Goal: Information Seeking & Learning: Learn about a topic

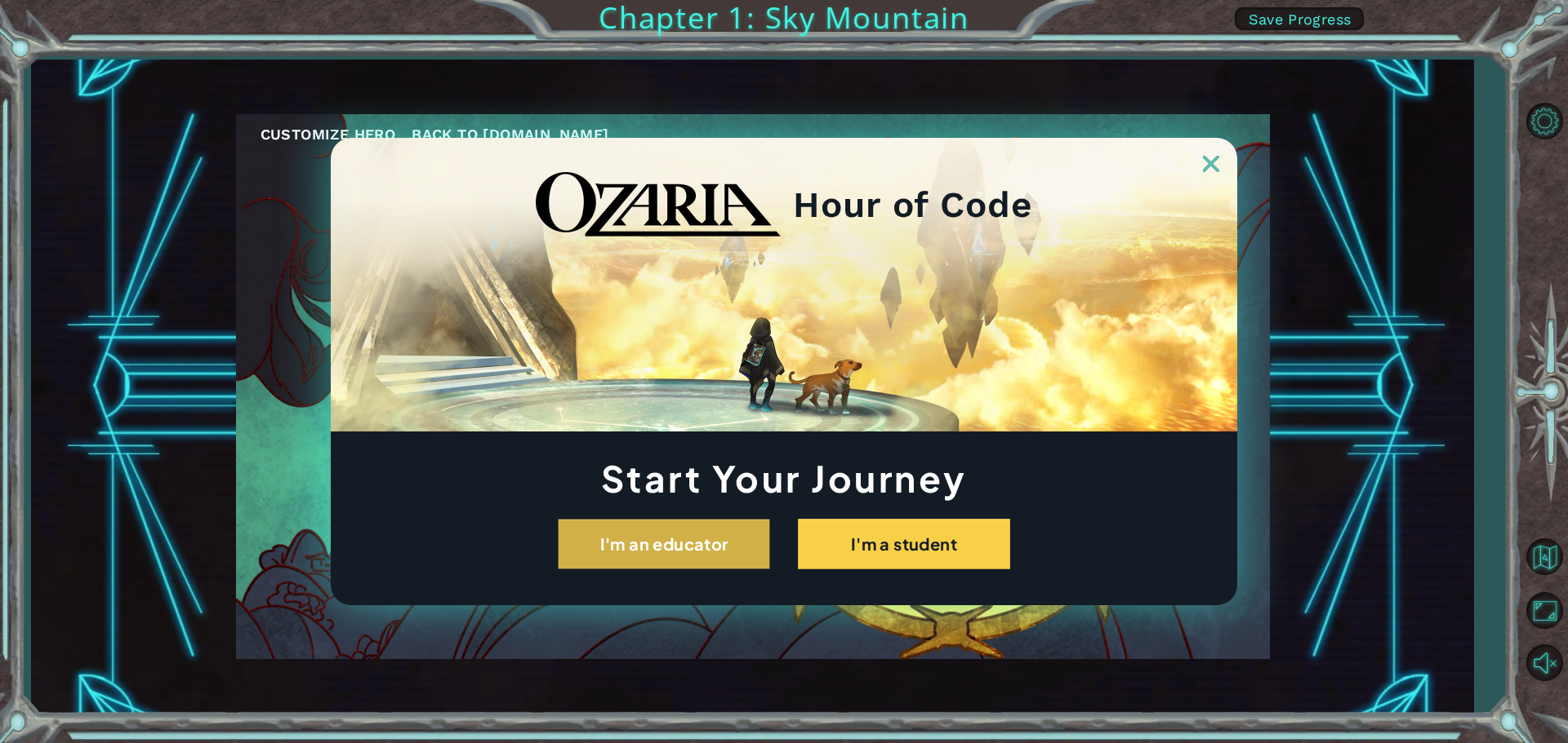
drag, startPoint x: 743, startPoint y: 537, endPoint x: 703, endPoint y: 546, distance: 41.0
drag, startPoint x: 703, startPoint y: 546, endPoint x: 660, endPoint y: 537, distance: 43.9
click at [660, 537] on button "I'm an educator" at bounding box center [663, 543] width 213 height 50
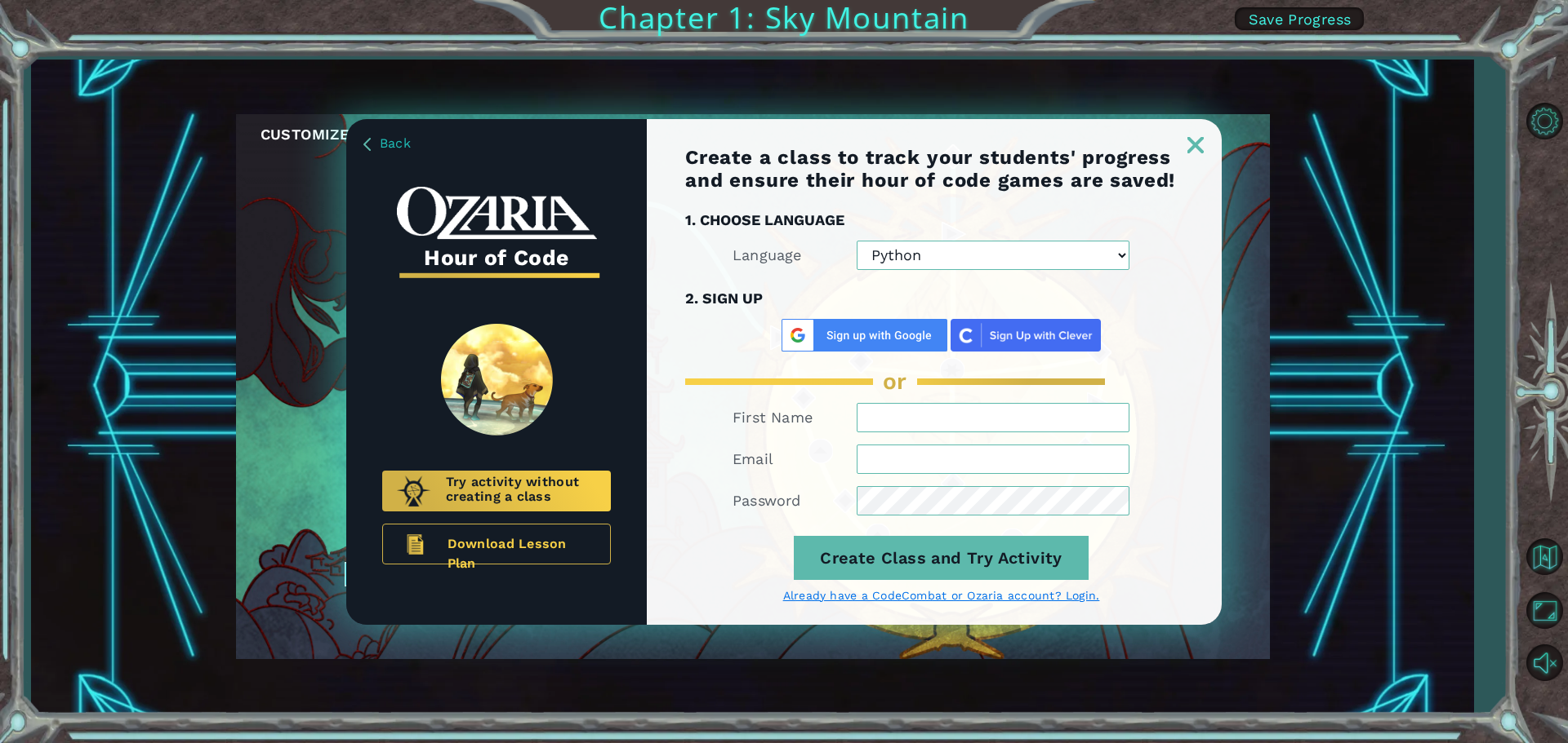
click at [1193, 137] on img at bounding box center [1195, 145] width 17 height 17
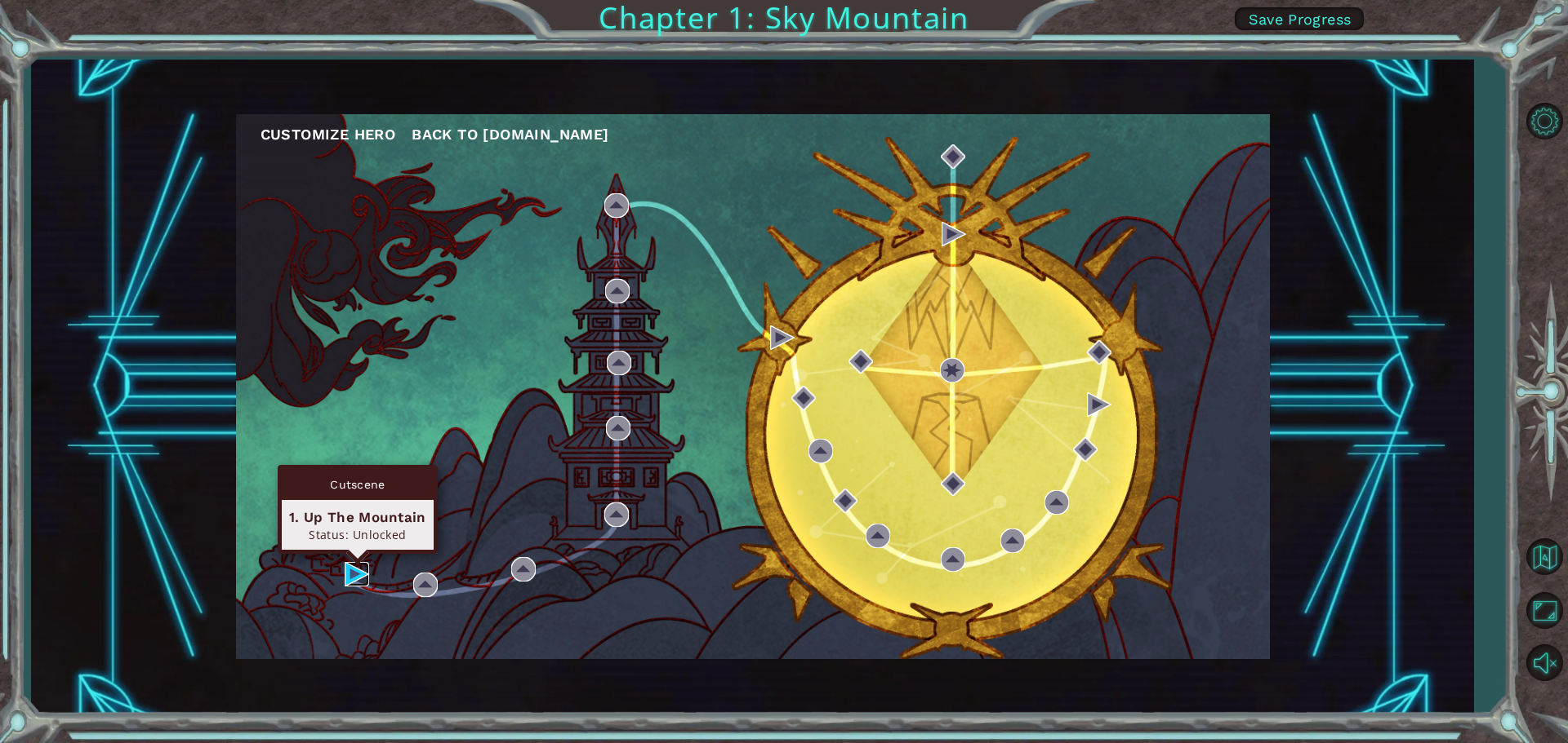
click at [354, 569] on img at bounding box center [357, 574] width 25 height 25
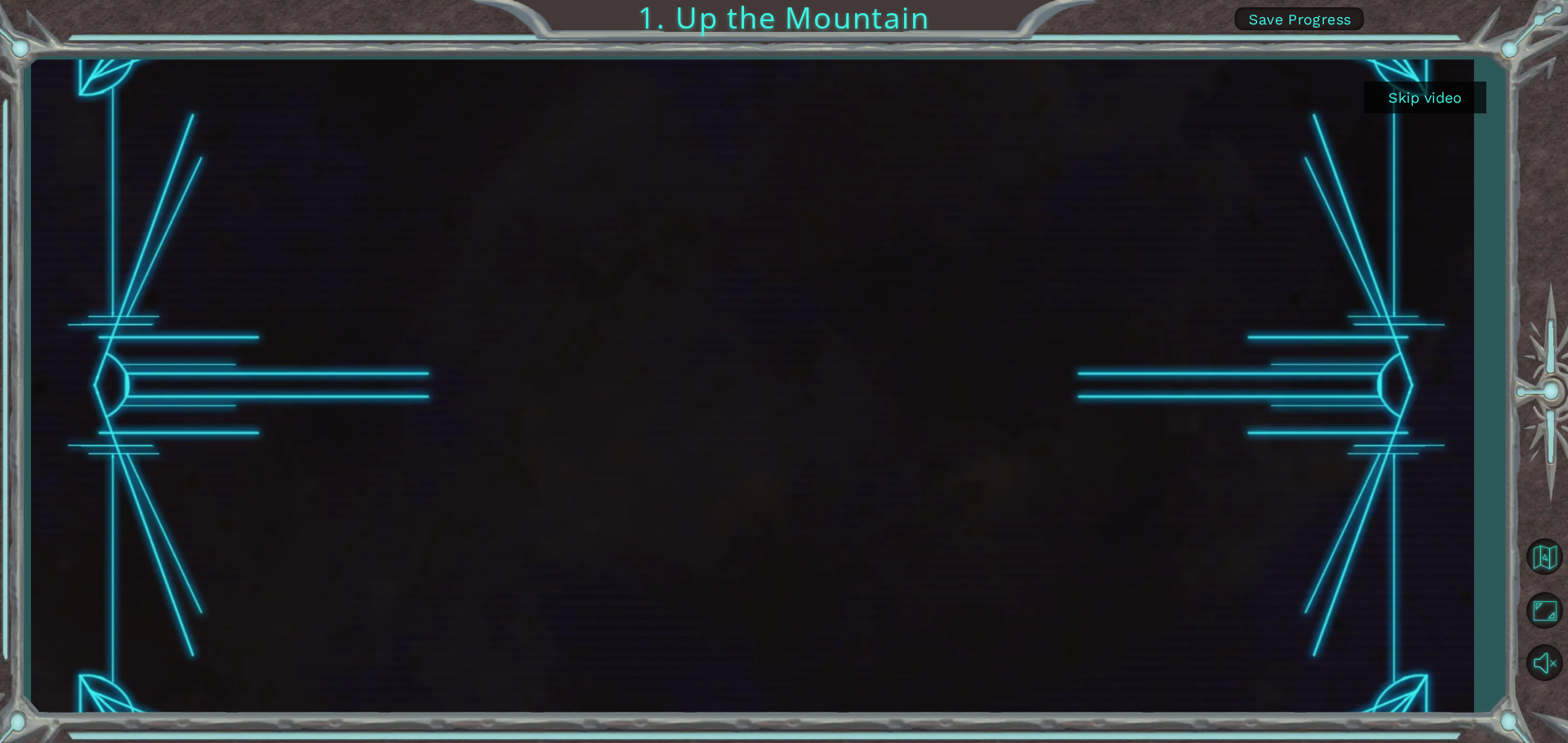
click at [1410, 89] on button "Skip video" at bounding box center [1425, 98] width 123 height 32
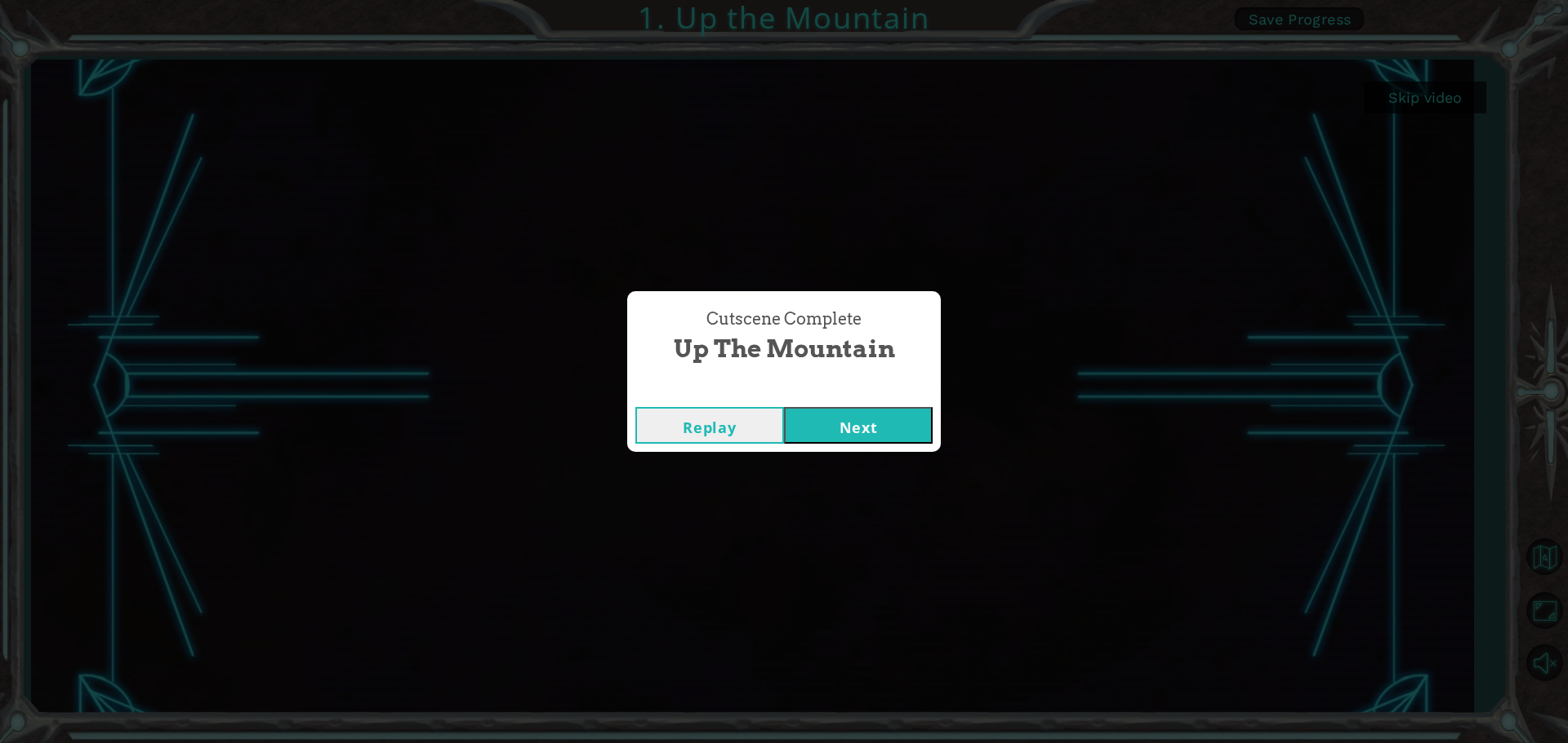
click at [870, 422] on button "Next" at bounding box center [858, 425] width 148 height 37
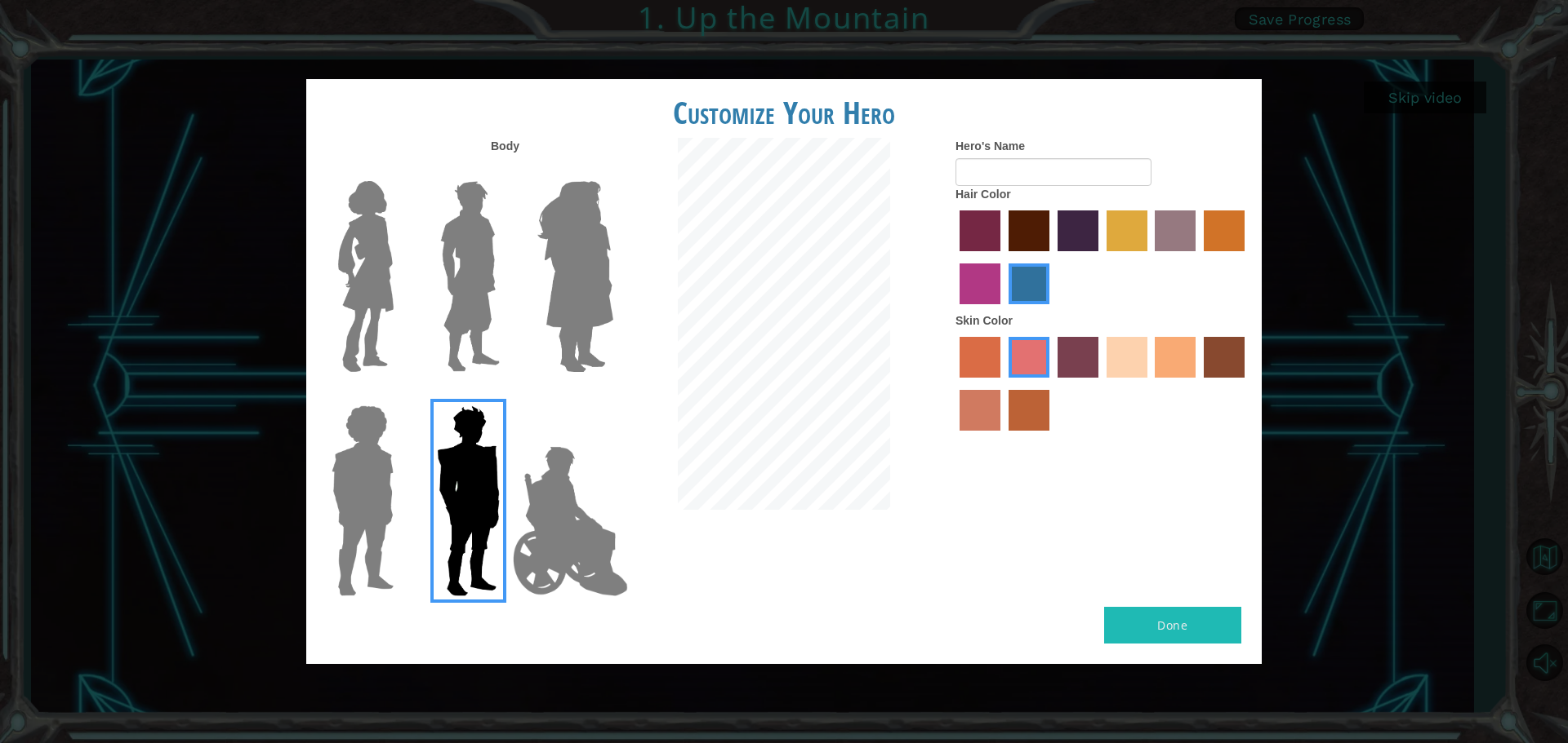
click at [563, 517] on img at bounding box center [570, 521] width 129 height 163
click at [612, 395] on input "Hero Jamie" at bounding box center [612, 395] width 0 height 0
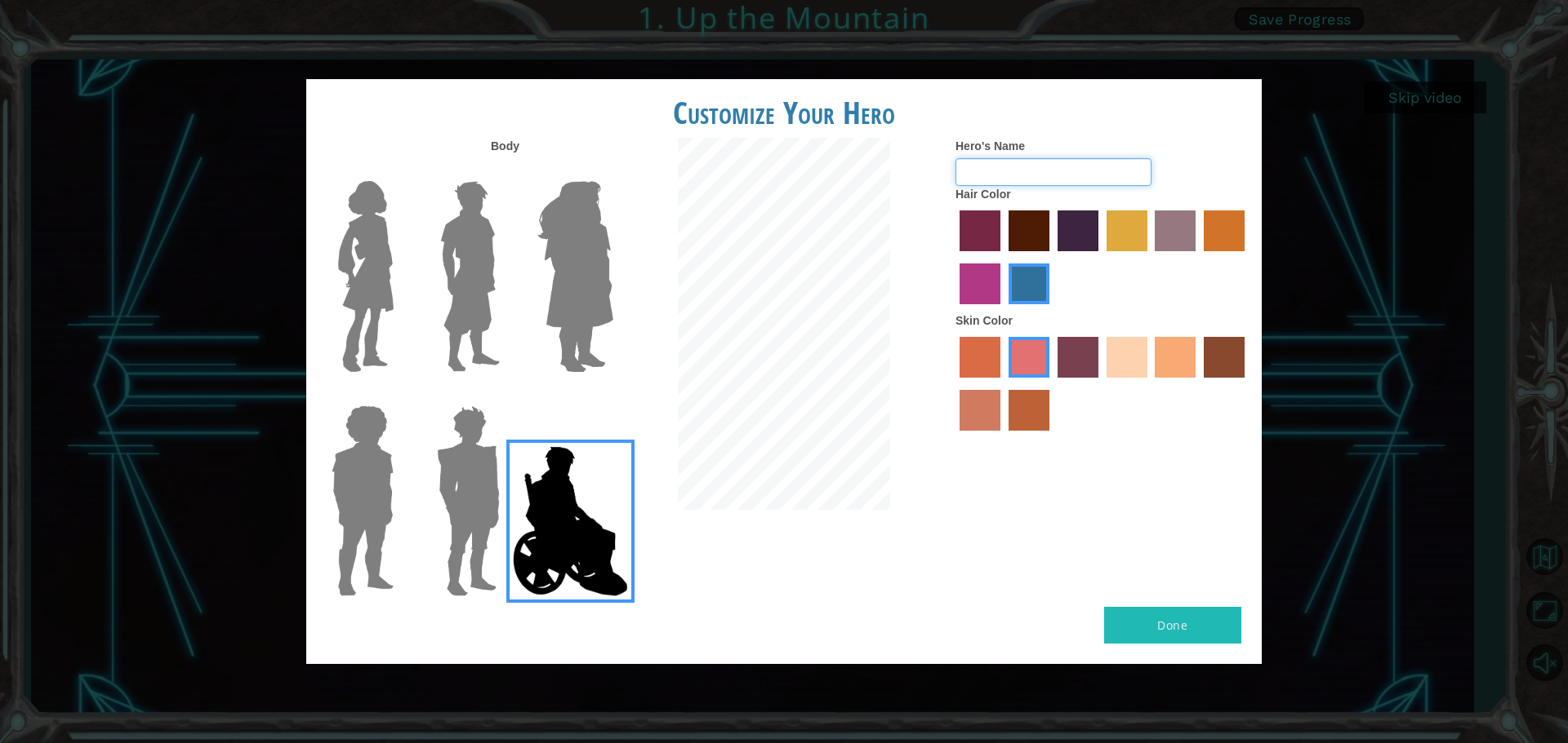
click at [979, 166] on input "Hero's Name" at bounding box center [1053, 172] width 196 height 28
type input "emory"
click at [1130, 345] on label "sandy beach skin color" at bounding box center [1126, 357] width 41 height 41
click at [1100, 383] on input "sandy beach skin color" at bounding box center [1100, 383] width 0 height 0
click at [577, 253] on img at bounding box center [575, 277] width 89 height 204
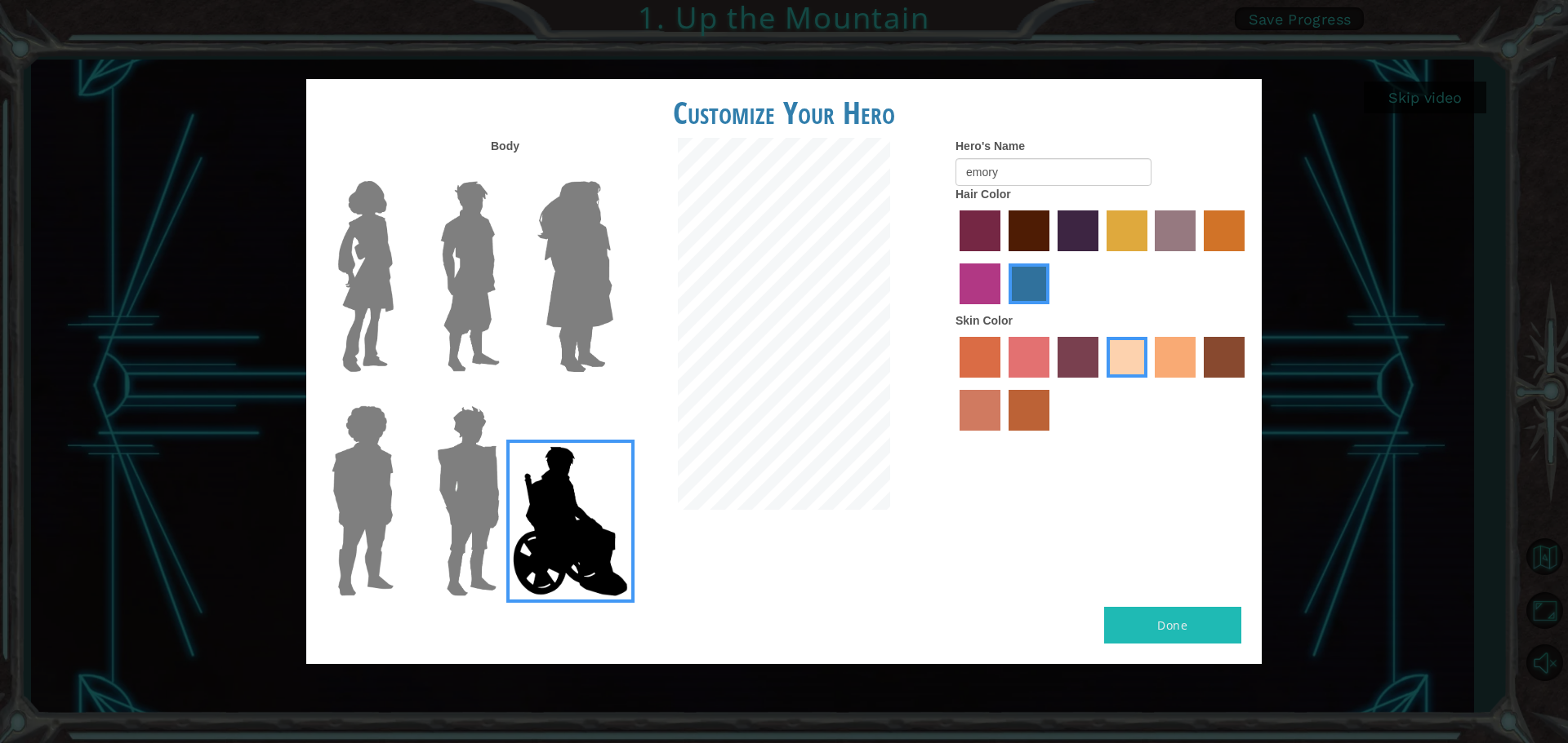
click at [612, 171] on input "Hero Amethyst" at bounding box center [612, 171] width 0 height 0
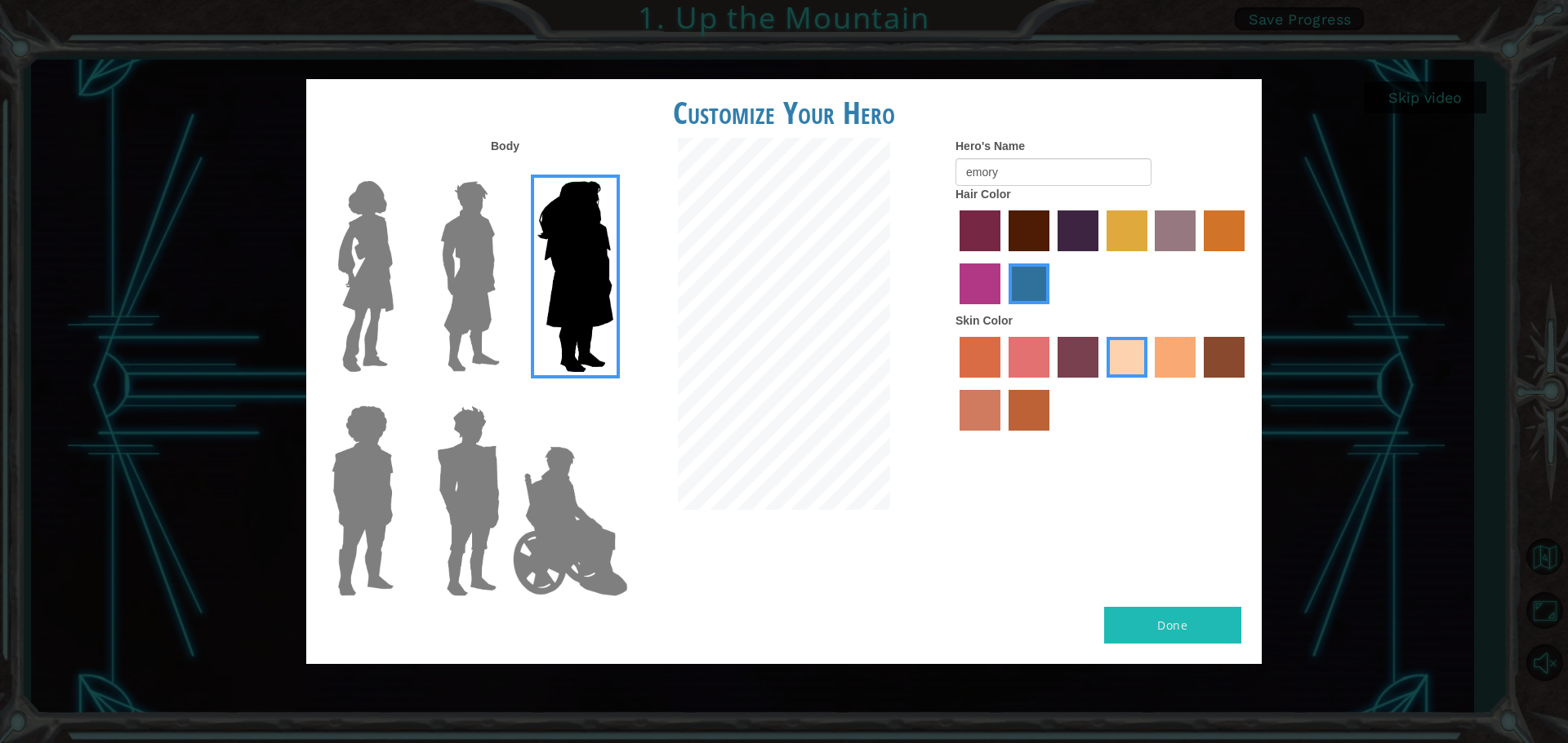
click at [458, 254] on img at bounding box center [471, 277] width 73 height 204
click at [506, 171] on input "Hero Lars" at bounding box center [506, 171] width 0 height 0
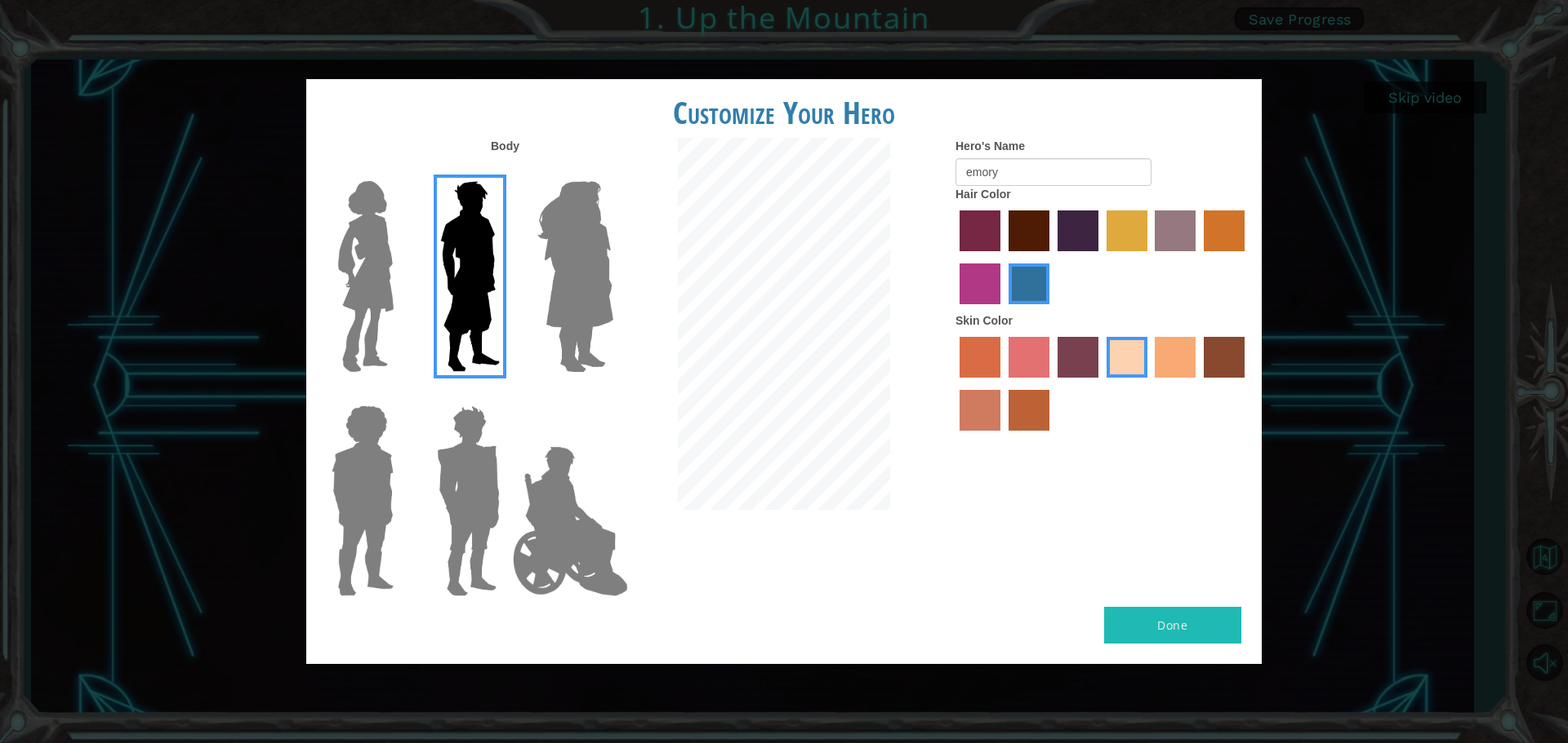
click at [406, 269] on div at bounding box center [359, 270] width 106 height 224
click at [393, 268] on img at bounding box center [365, 277] width 68 height 204
click at [400, 171] on input "Hero Connie" at bounding box center [400, 171] width 0 height 0
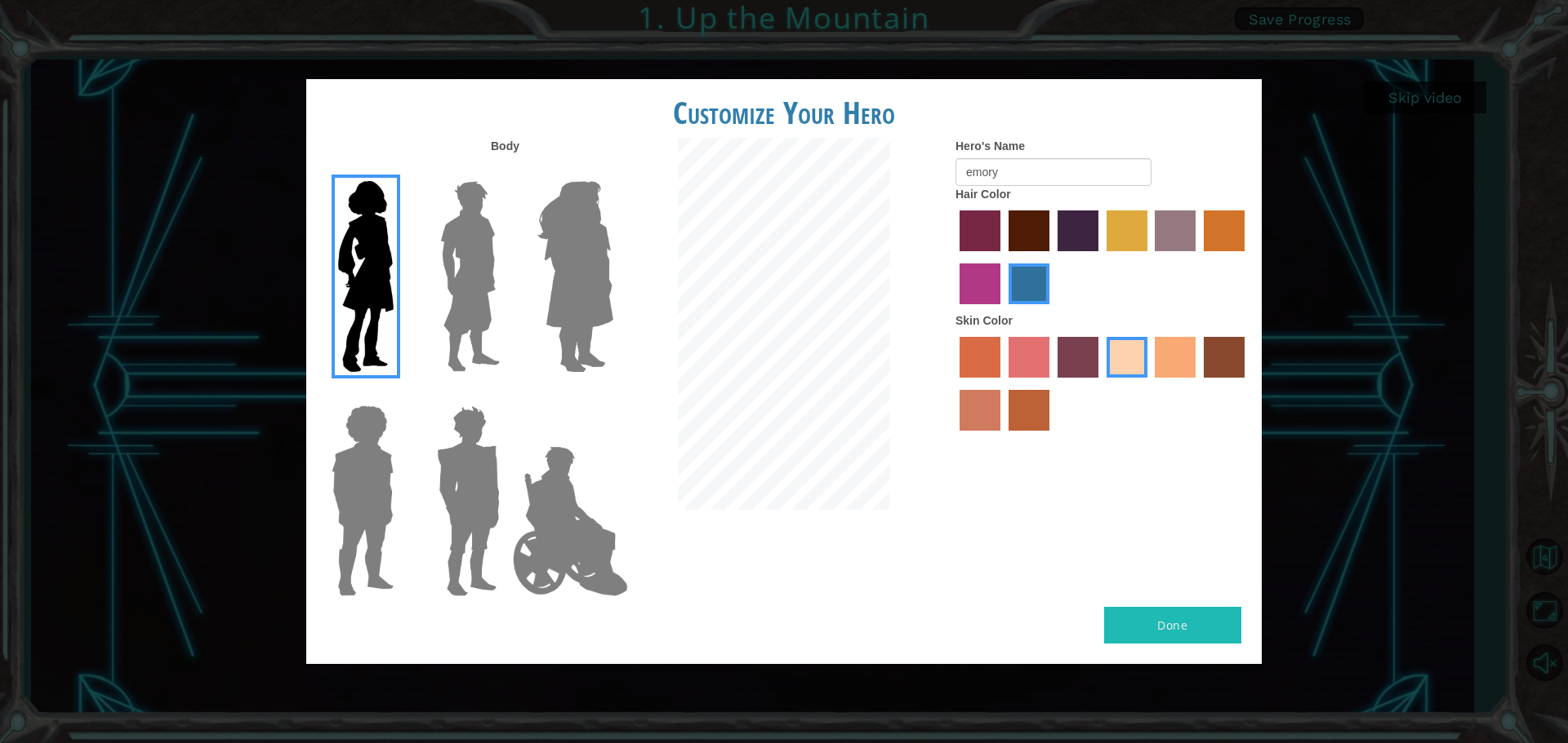
click at [538, 473] on img at bounding box center [570, 521] width 129 height 163
click at [612, 395] on input "Hero Jamie" at bounding box center [612, 395] width 0 height 0
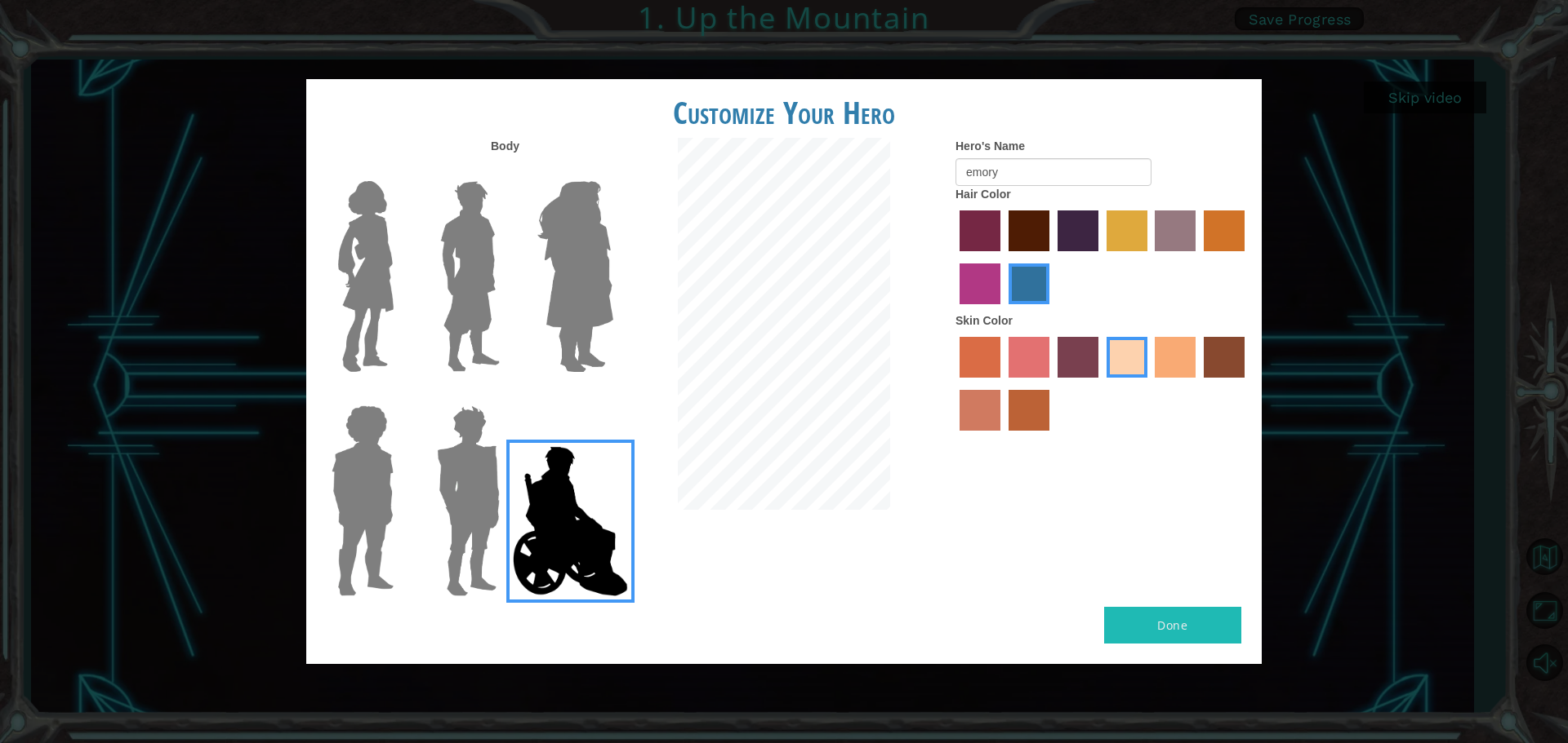
click at [979, 282] on label "medium red violet hair color" at bounding box center [980, 284] width 41 height 41
click at [1247, 257] on input "medium red violet hair color" at bounding box center [1247, 257] width 0 height 0
click at [1127, 617] on button "Done" at bounding box center [1173, 625] width 137 height 37
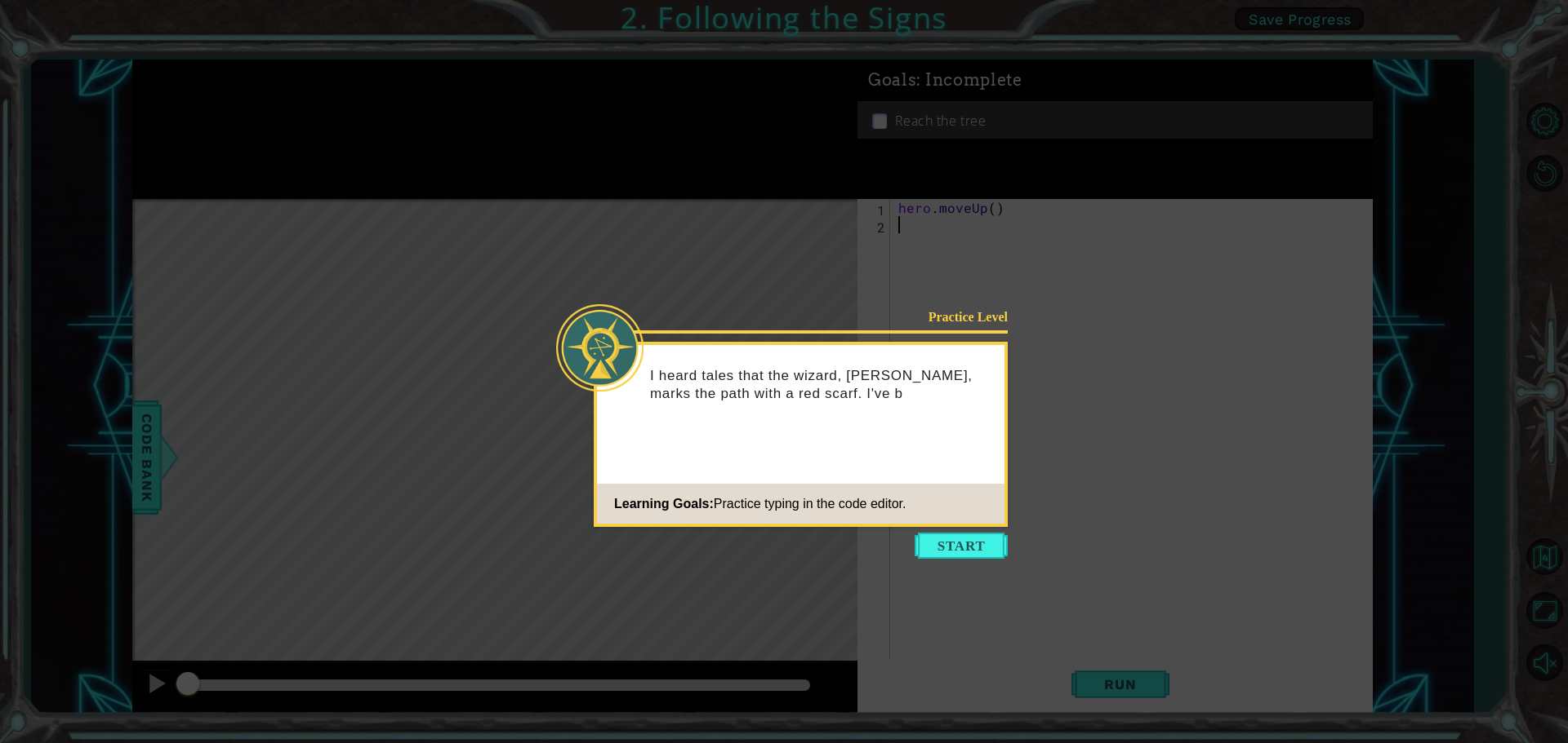
click at [974, 533] on icon at bounding box center [784, 372] width 1568 height 743
click at [979, 540] on button "Start" at bounding box center [961, 545] width 93 height 26
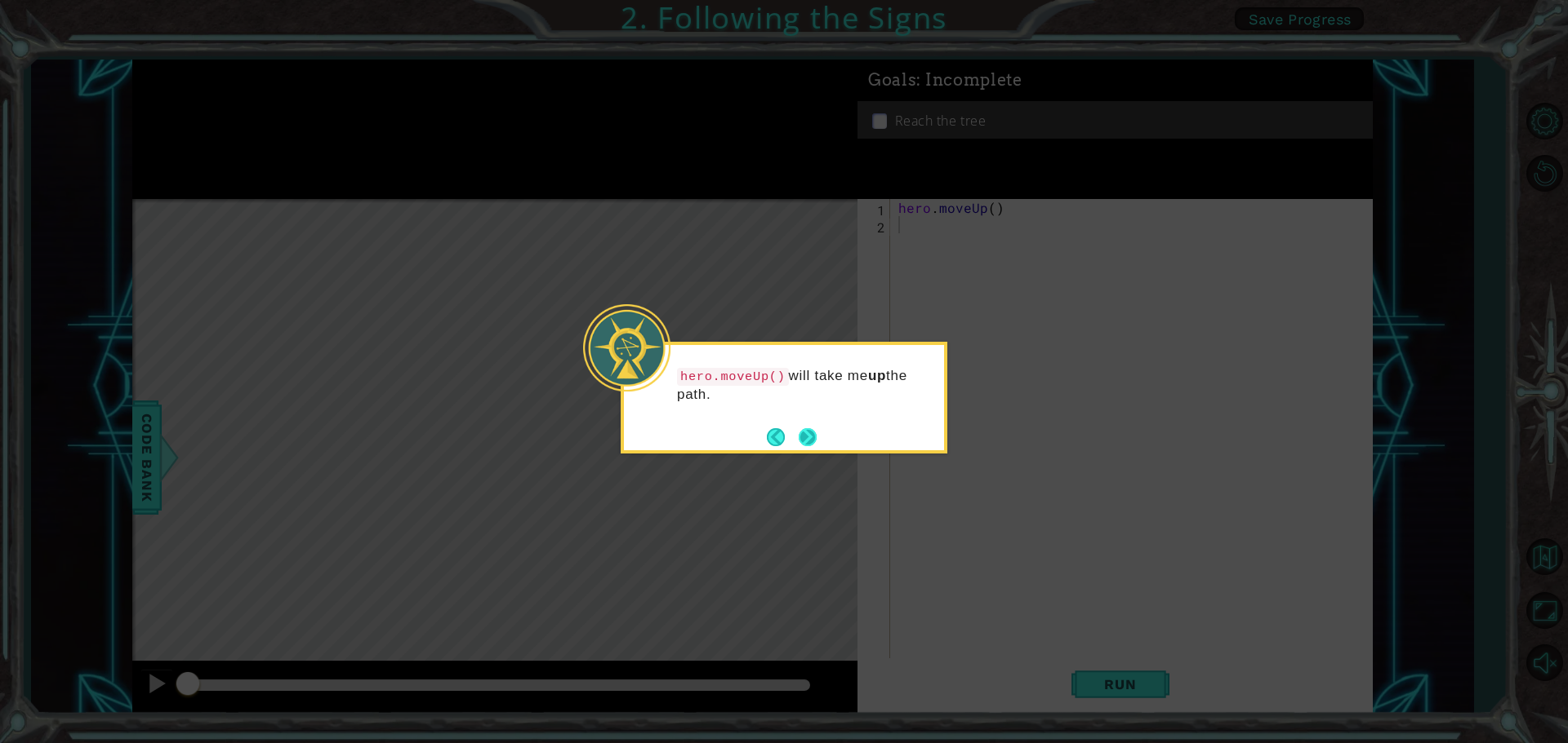
click at [799, 428] on button "Next" at bounding box center [808, 437] width 19 height 19
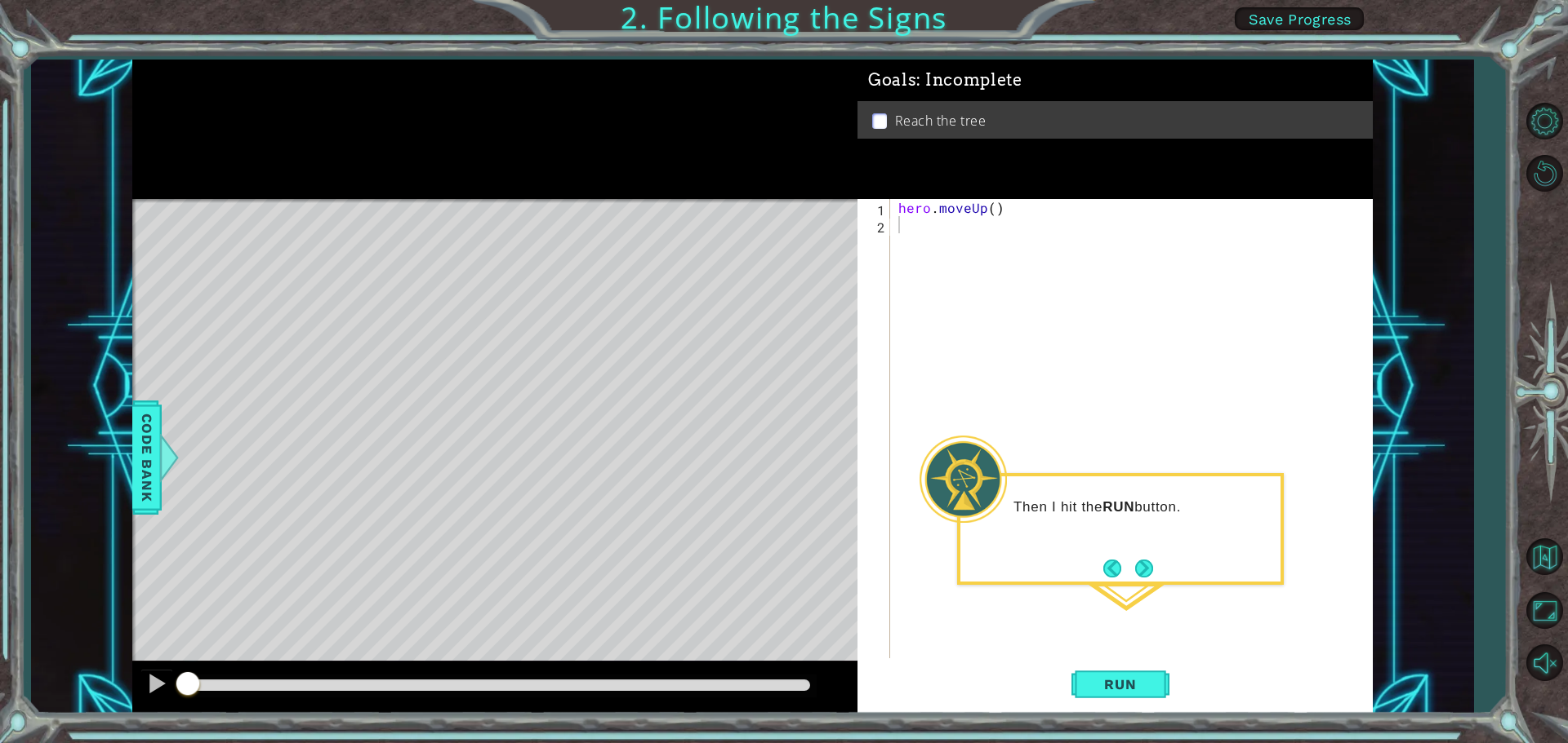
click at [718, 515] on div "Level Map" at bounding box center [509, 440] width 754 height 480
click at [1090, 678] on span "Run" at bounding box center [1119, 685] width 64 height 17
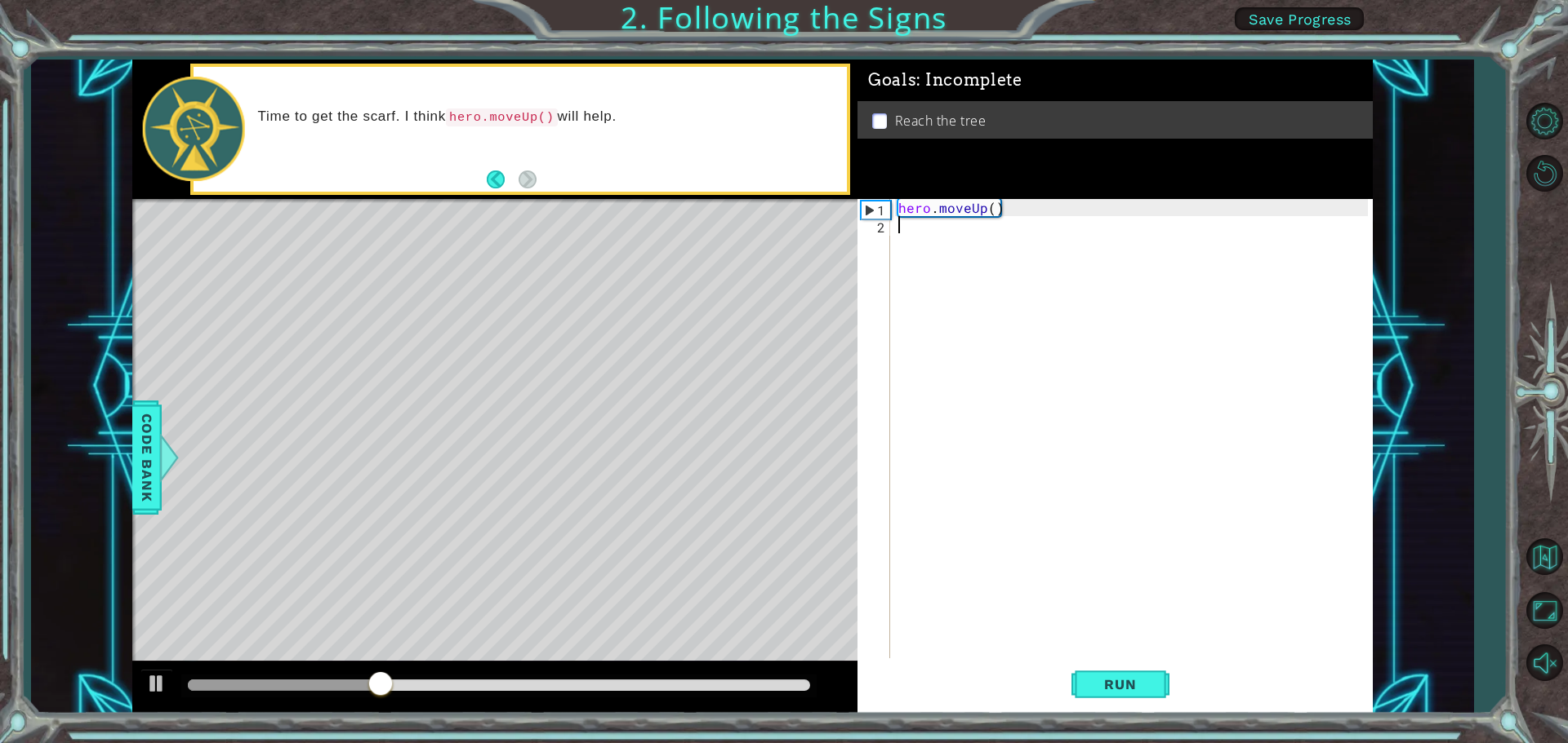
click at [485, 422] on div "Level Map" at bounding box center [509, 440] width 754 height 480
click at [1090, 679] on span "Run" at bounding box center [1119, 685] width 64 height 17
click at [877, 225] on div "2" at bounding box center [876, 226] width 30 height 17
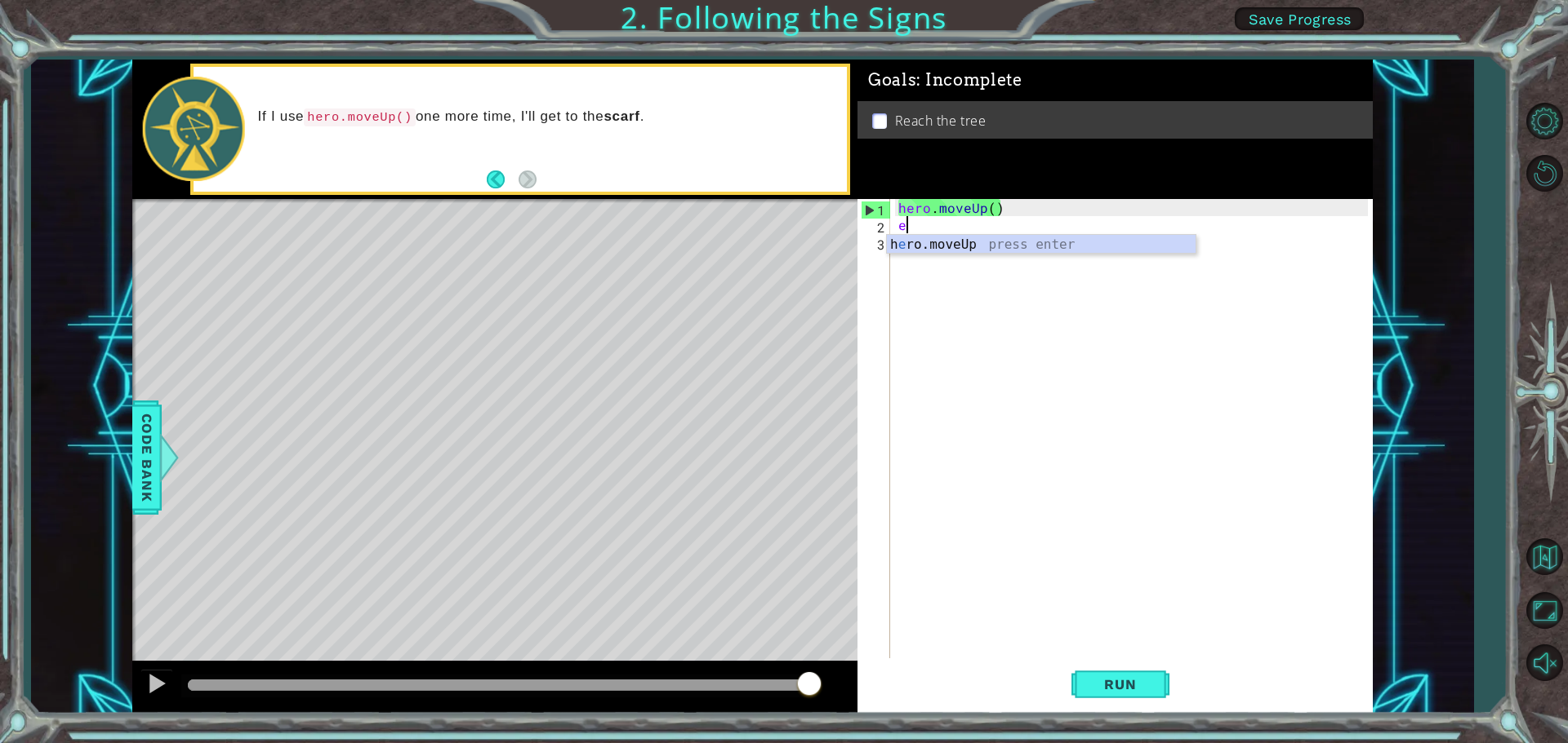
type textarea "em"
click at [969, 245] on div "h e ro. m oveUp press enter" at bounding box center [1041, 264] width 308 height 58
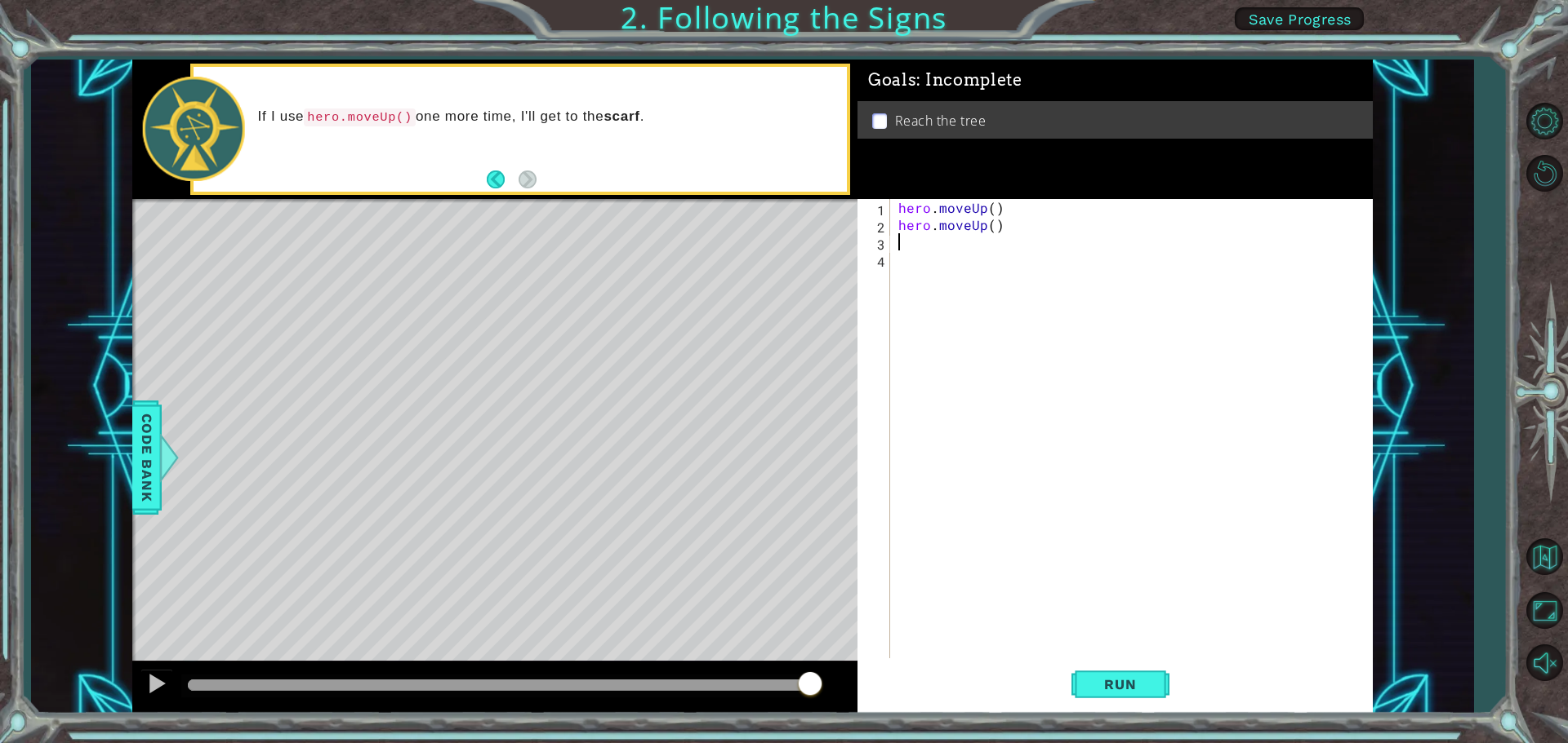
click at [881, 241] on div "3" at bounding box center [876, 244] width 30 height 17
drag, startPoint x: 880, startPoint y: 238, endPoint x: 876, endPoint y: 249, distance: 11.7
click at [876, 249] on div "3" at bounding box center [876, 244] width 30 height 17
type textarea "y"
type textarea "we"
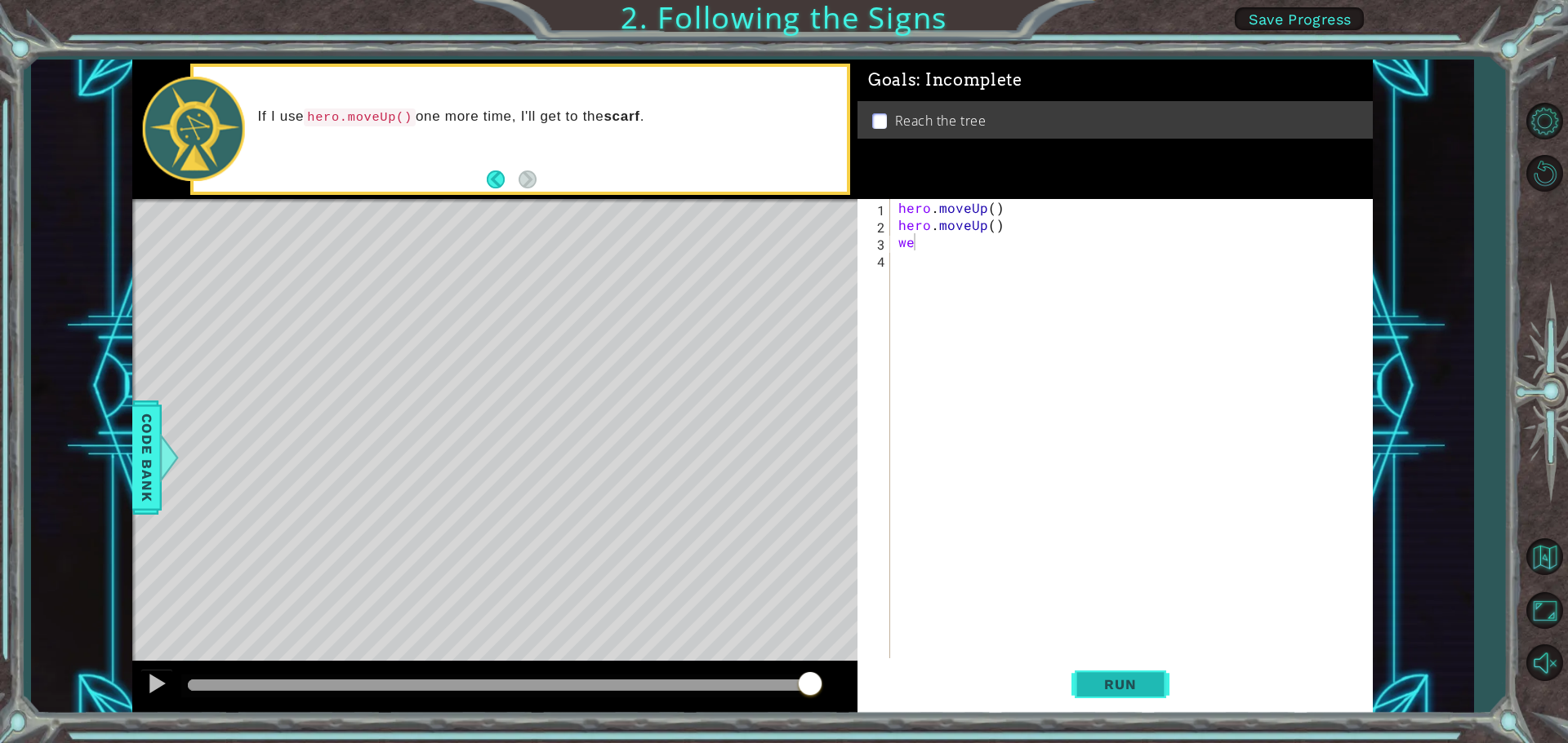
click at [1109, 684] on span "Run" at bounding box center [1119, 685] width 64 height 17
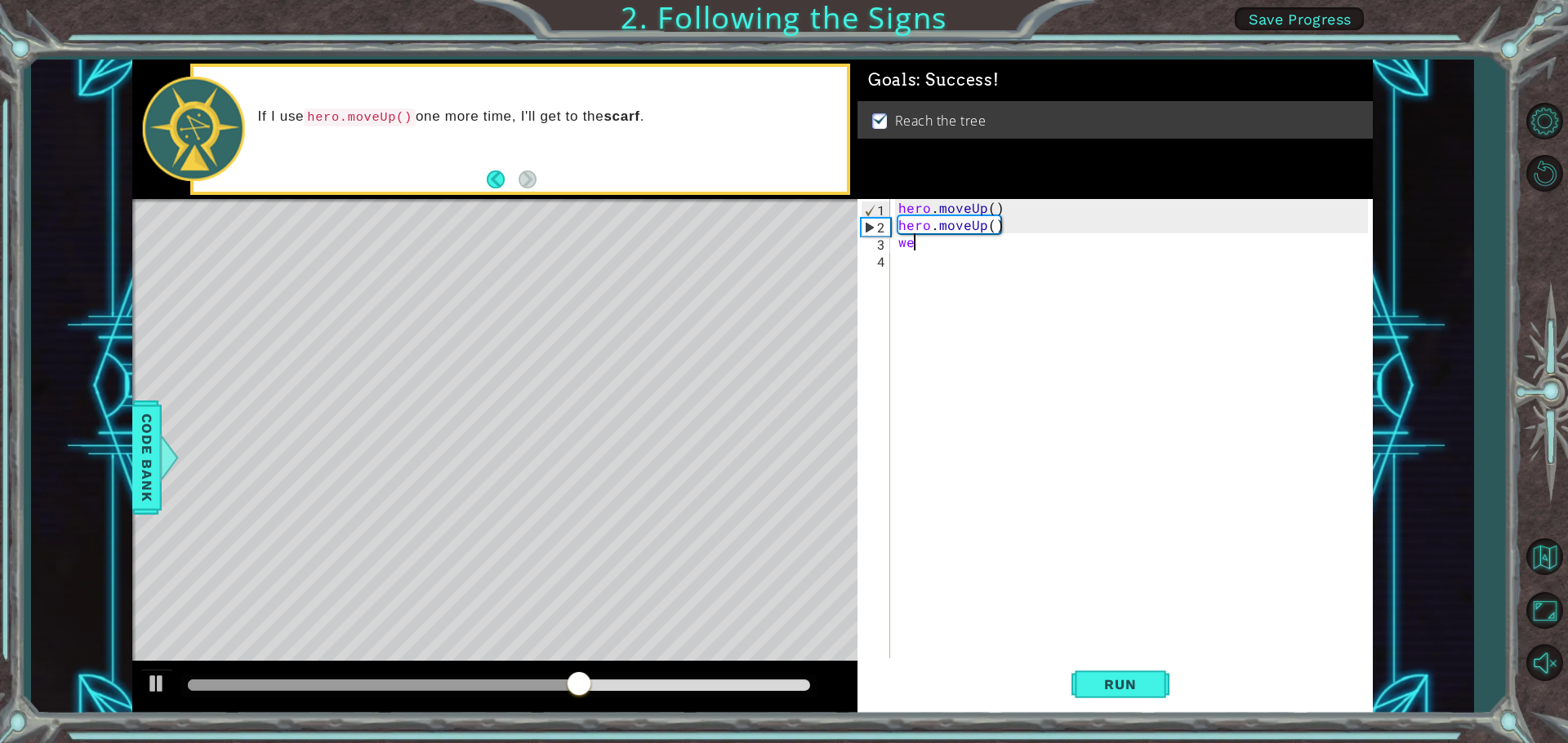
click at [612, 667] on div at bounding box center [494, 688] width 725 height 52
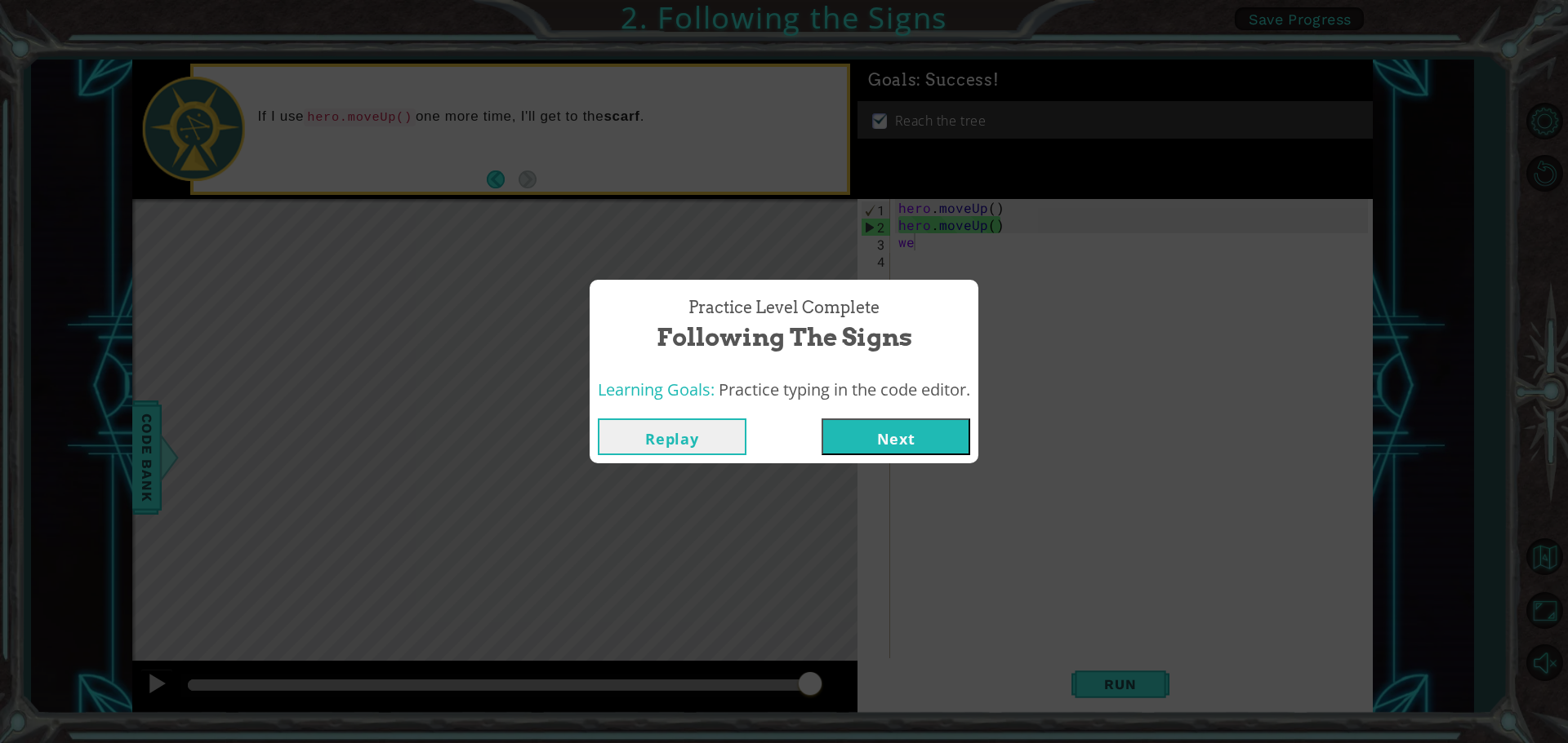
click at [875, 430] on button "Next" at bounding box center [896, 437] width 148 height 37
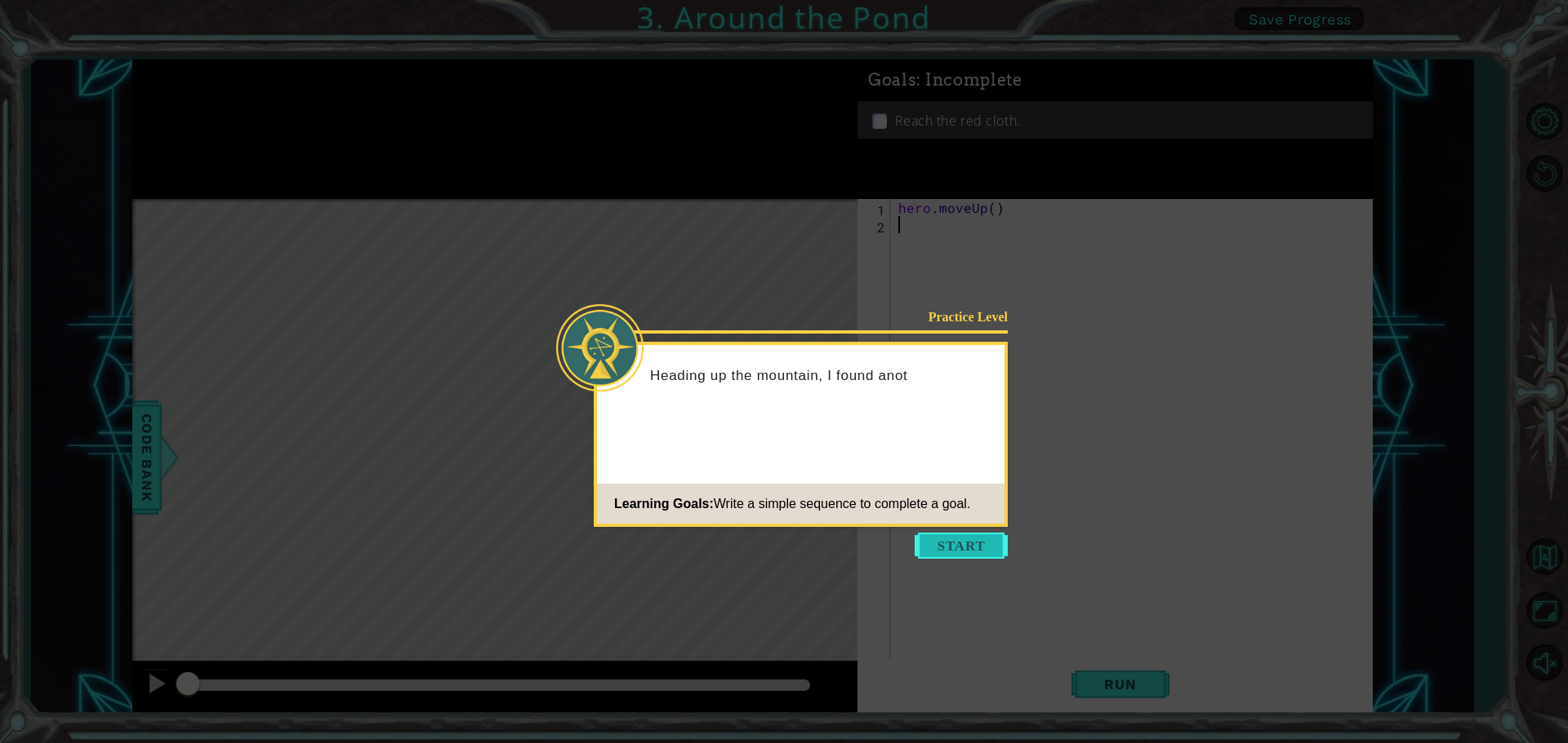
click at [952, 536] on button "Start" at bounding box center [961, 545] width 93 height 26
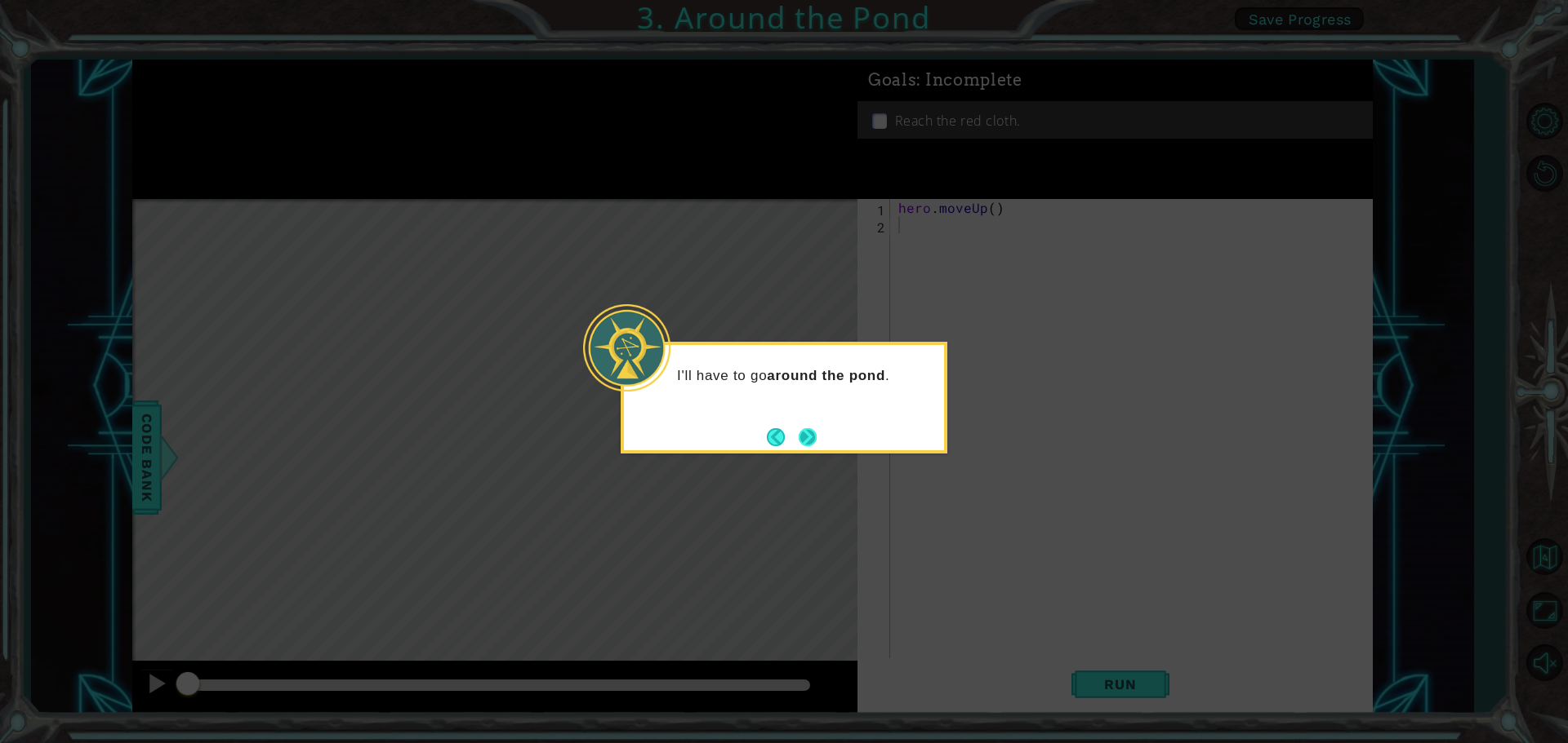
click at [798, 428] on button "Next" at bounding box center [807, 437] width 19 height 19
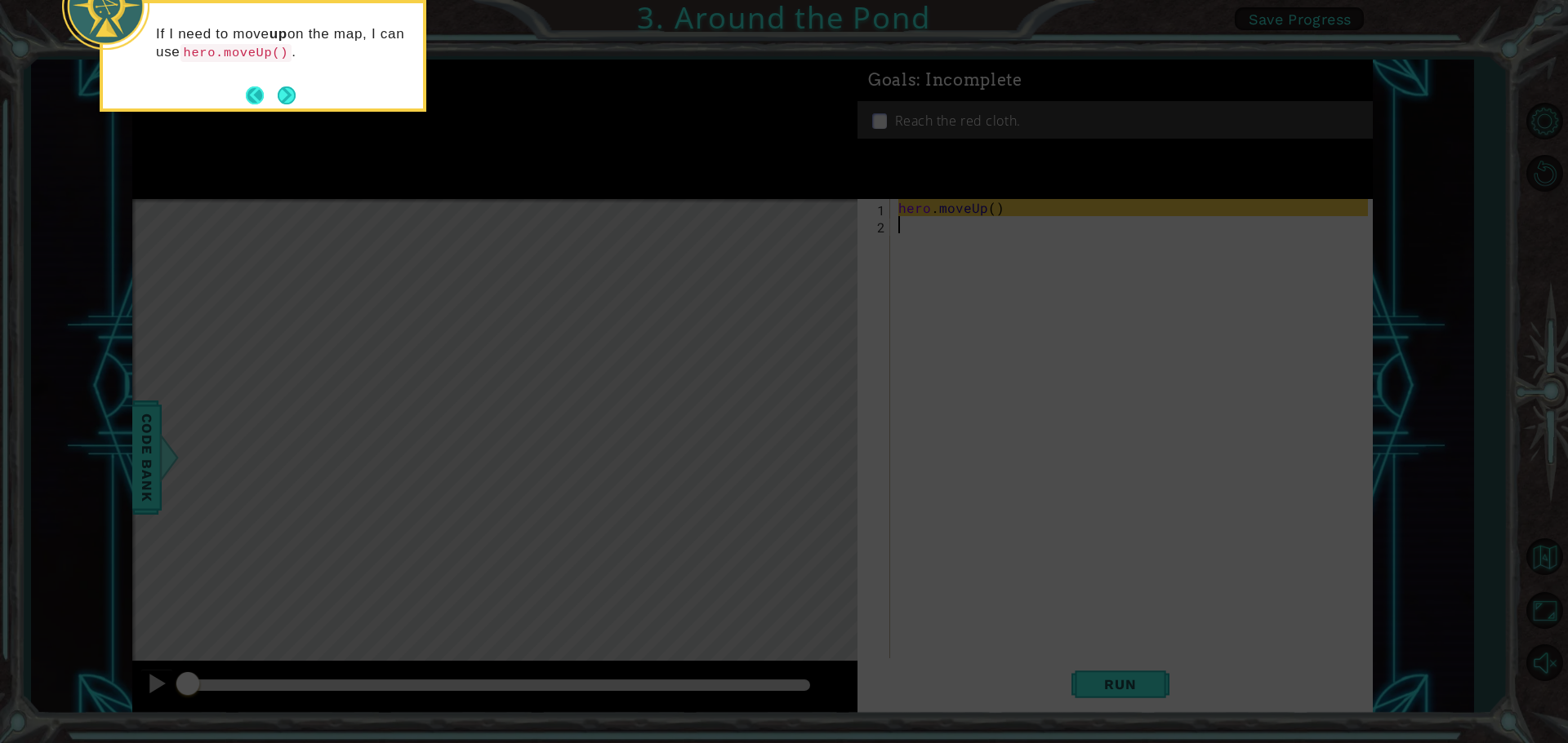
click at [276, 96] on button "Next" at bounding box center [286, 95] width 21 height 21
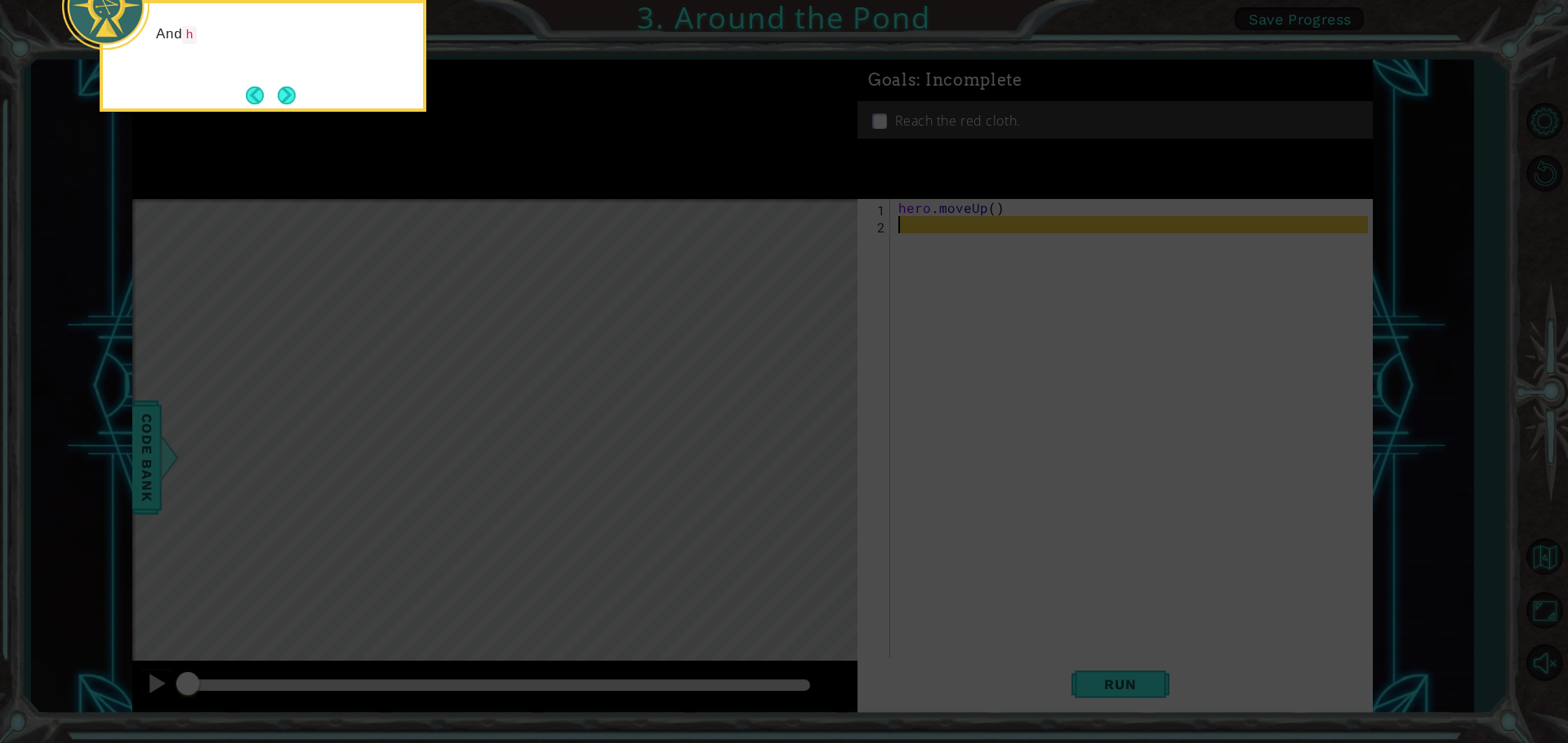
click at [276, 96] on button "Next" at bounding box center [286, 95] width 21 height 21
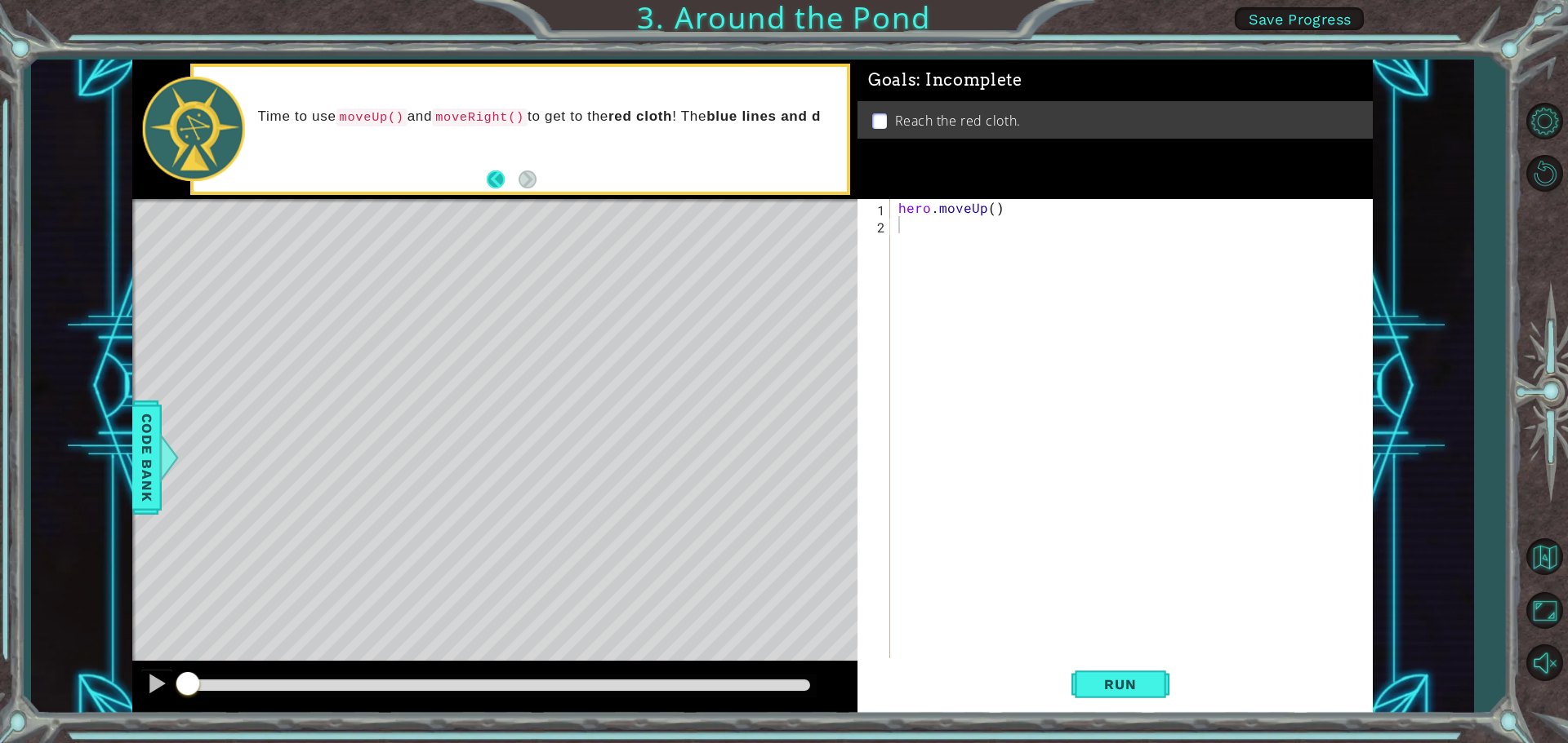
click at [490, 176] on button "Back" at bounding box center [502, 180] width 32 height 18
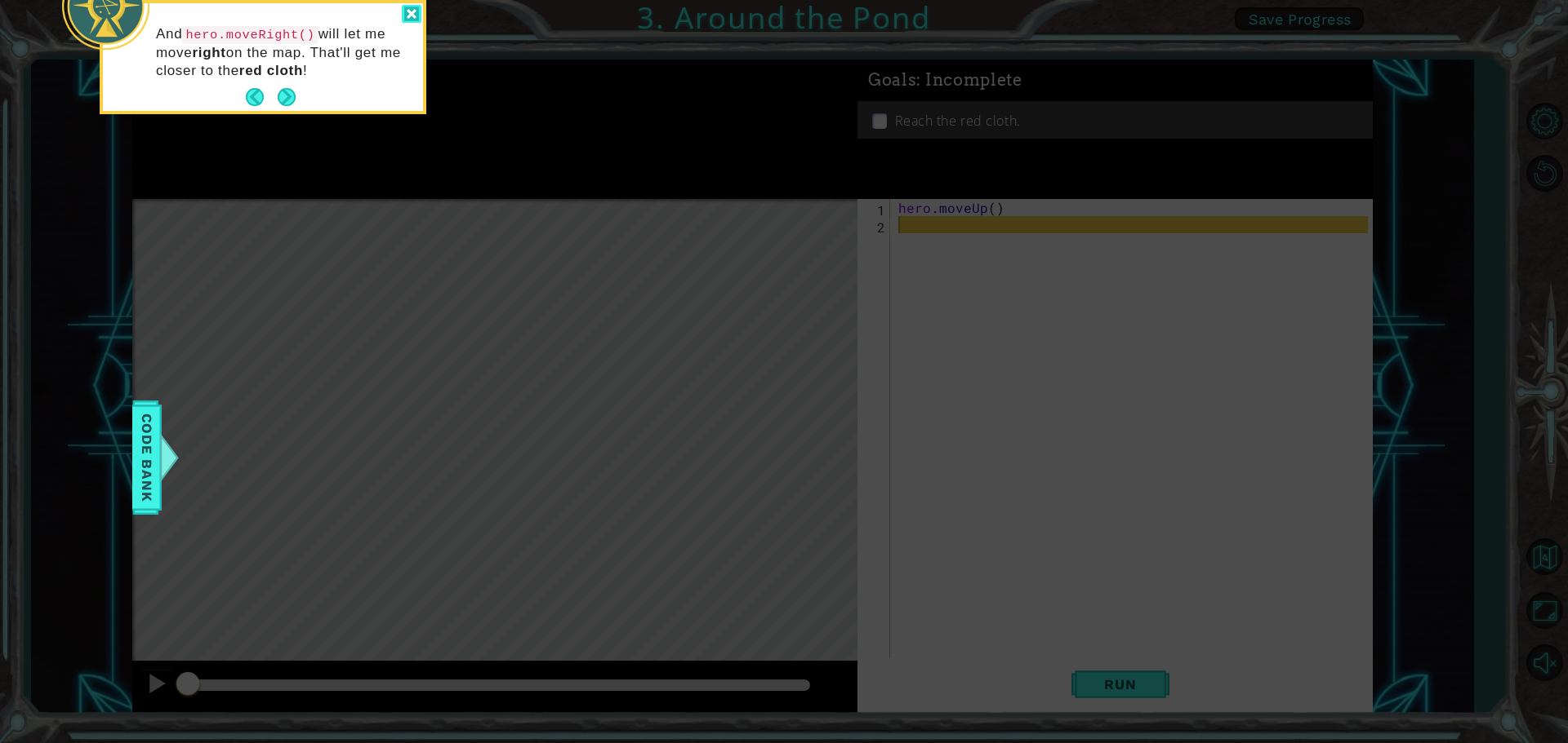
click at [415, 7] on div at bounding box center [411, 14] width 20 height 19
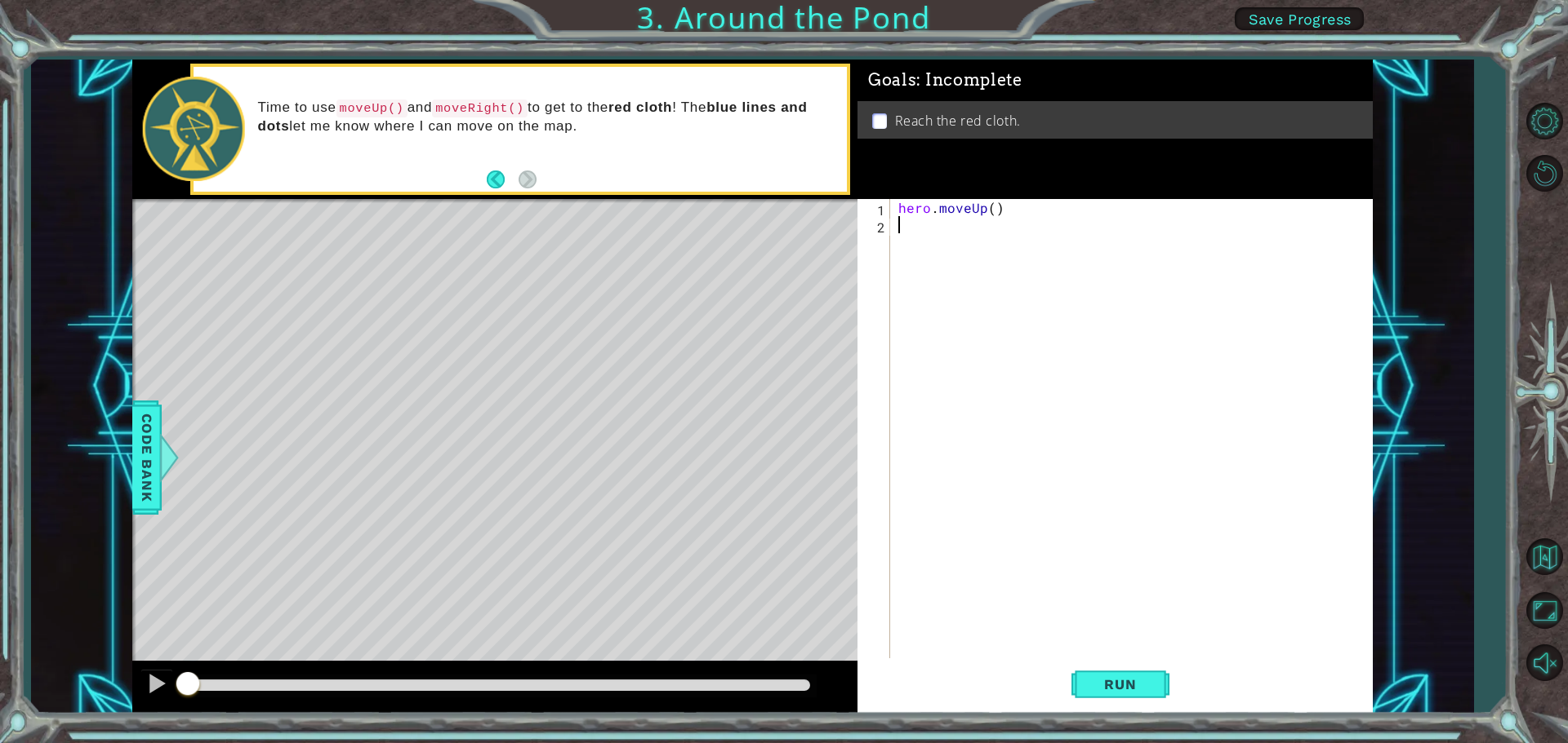
type textarea "e"
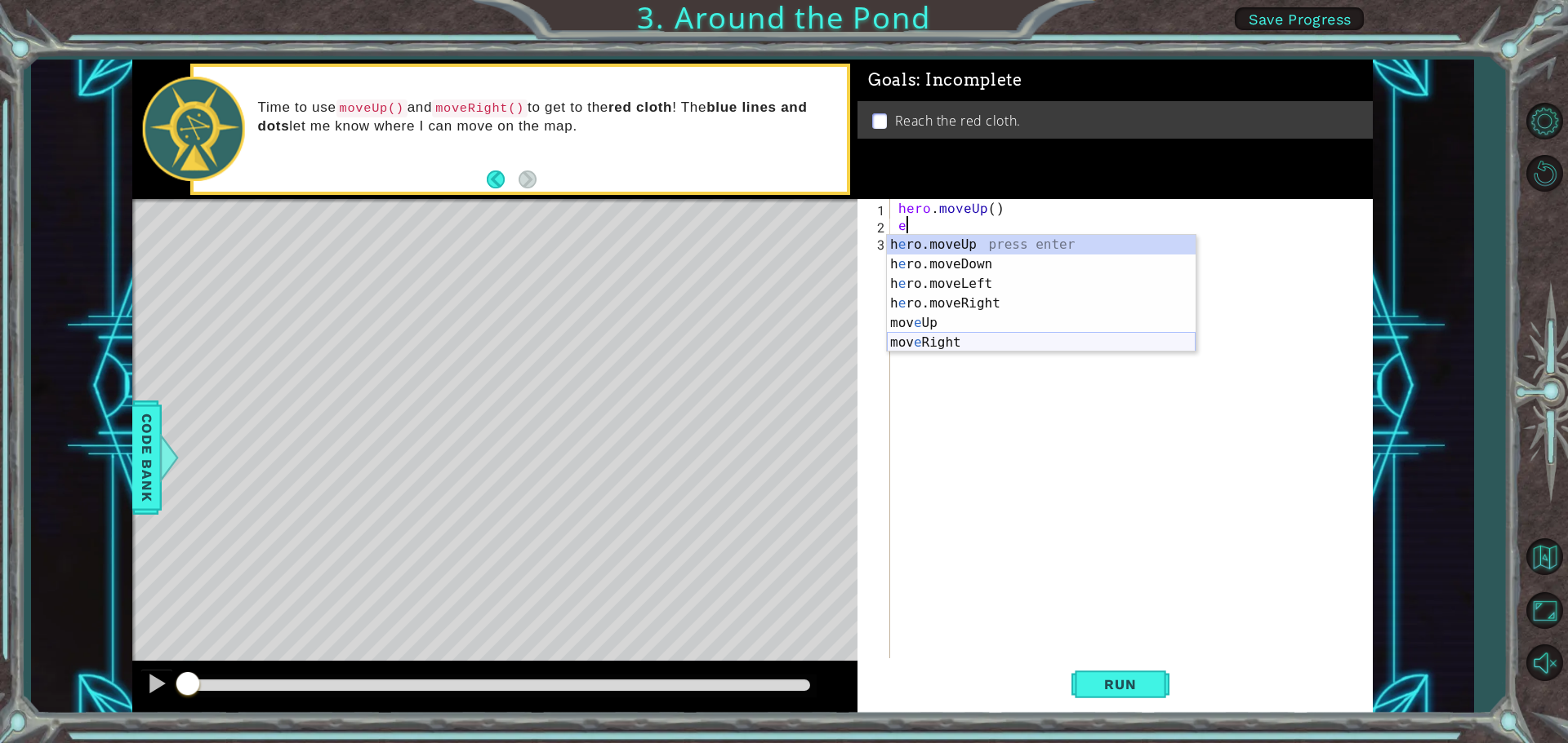
click at [933, 338] on div "h e ro.moveUp press enter h e ro.moveDown press enter h e ro.moveLeft press ent…" at bounding box center [1041, 313] width 308 height 157
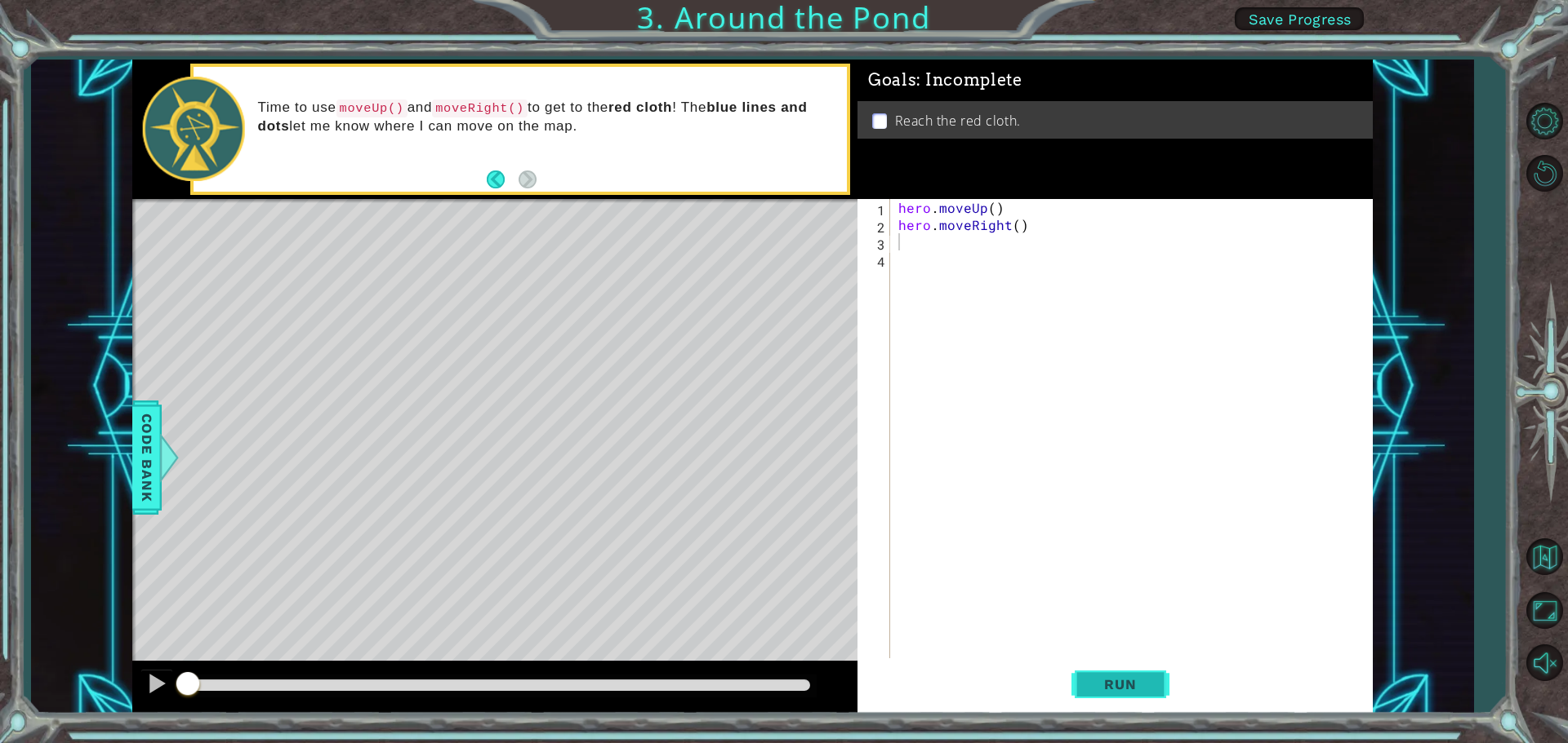
click at [1110, 681] on span "Run" at bounding box center [1119, 685] width 64 height 17
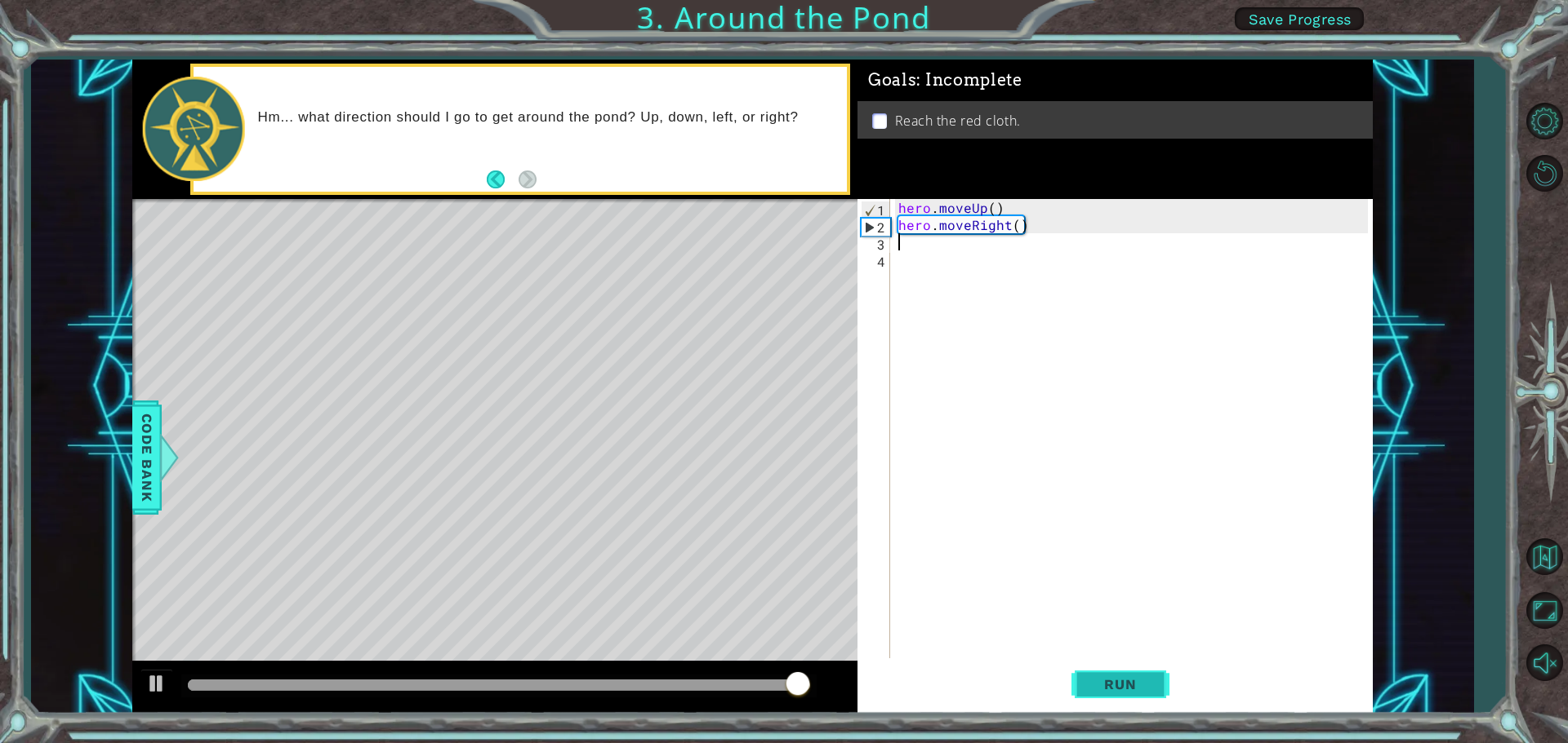
click at [1115, 678] on span "Run" at bounding box center [1119, 685] width 64 height 17
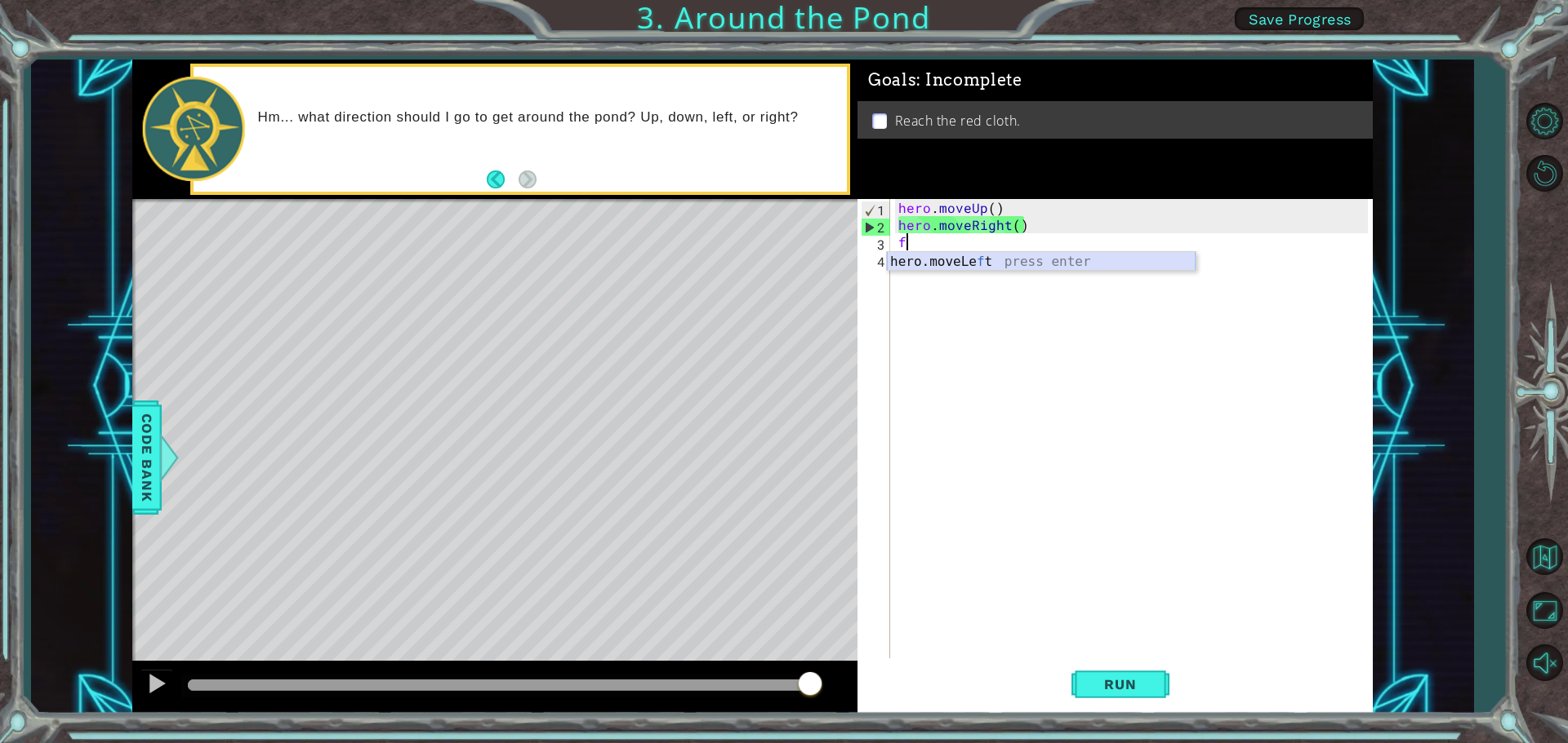
click at [984, 259] on div "hero.moveLe f t press enter" at bounding box center [1041, 281] width 308 height 58
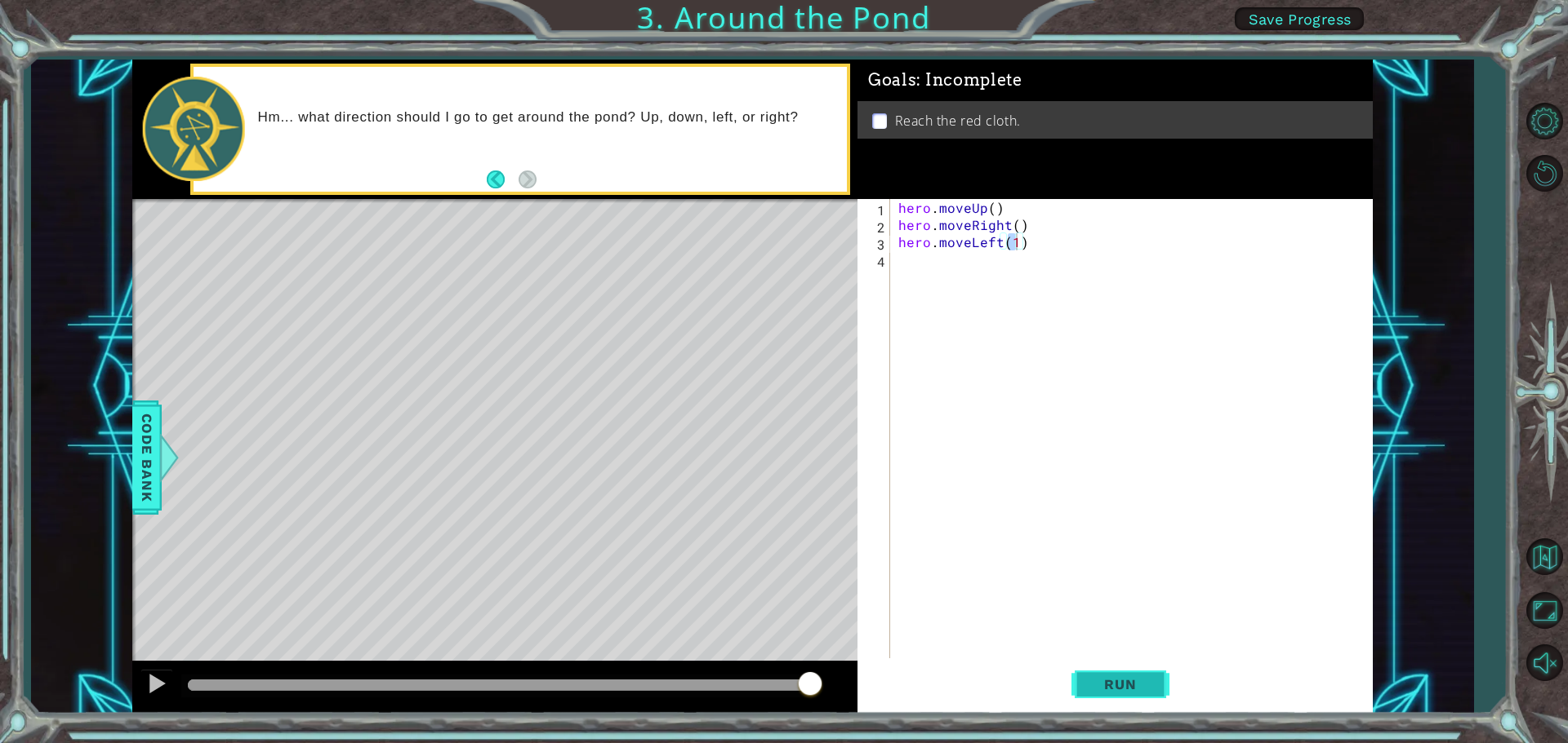
click at [1102, 682] on span "Run" at bounding box center [1119, 685] width 64 height 17
click at [1100, 678] on span "Run" at bounding box center [1119, 685] width 64 height 17
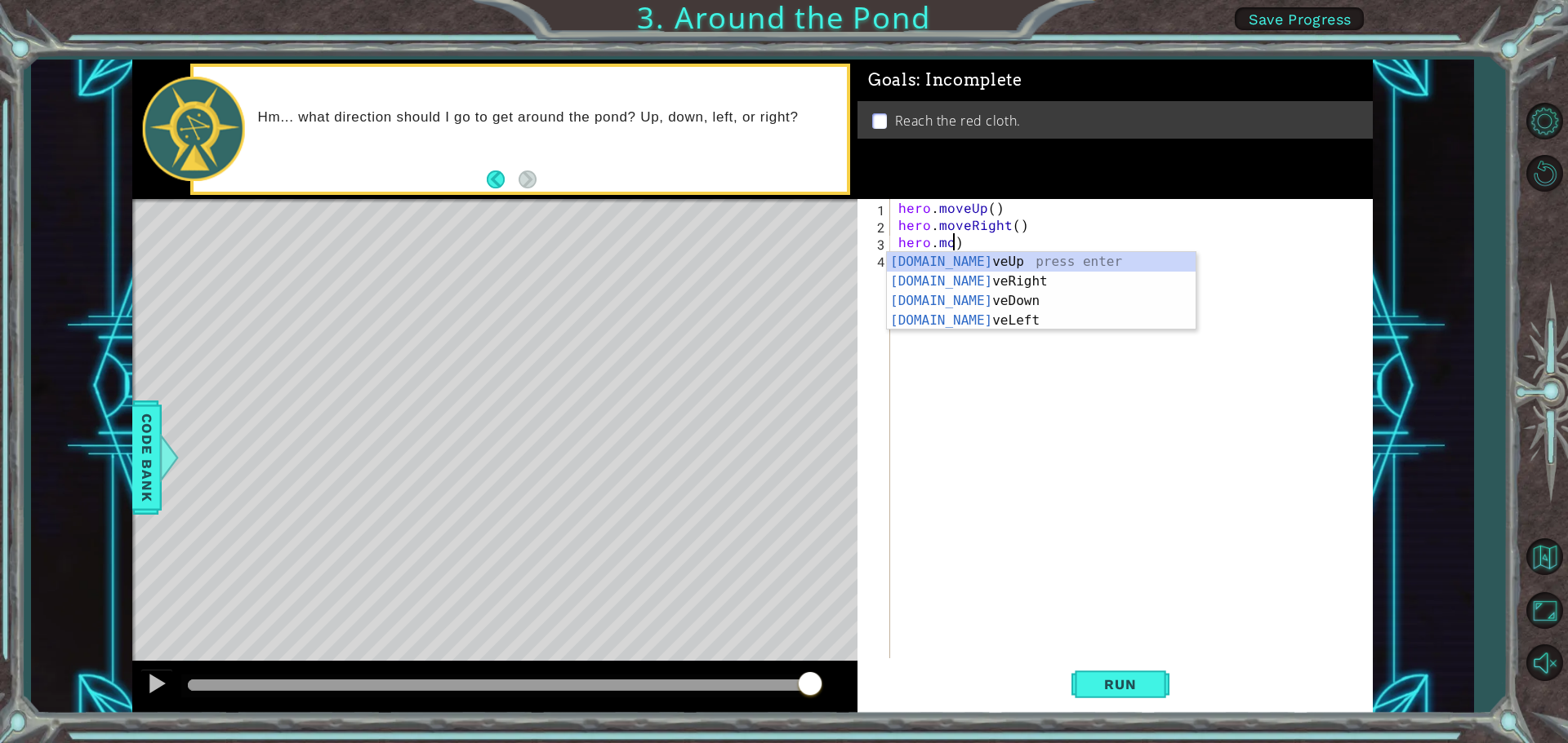
scroll to position [0, 0]
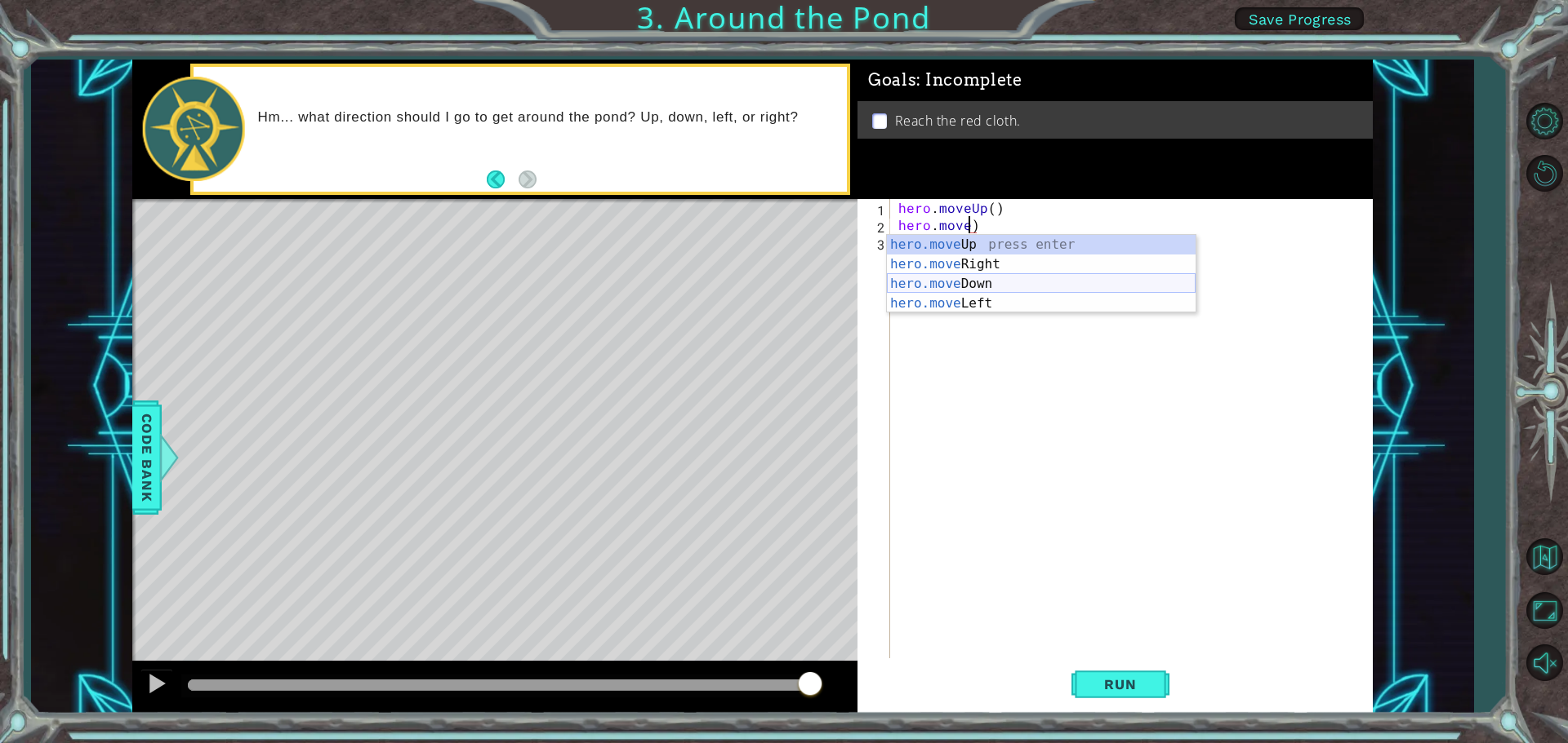
click at [962, 279] on div "hero.move Up press enter hero.move Right press enter hero.move Down press enter…" at bounding box center [1041, 293] width 308 height 118
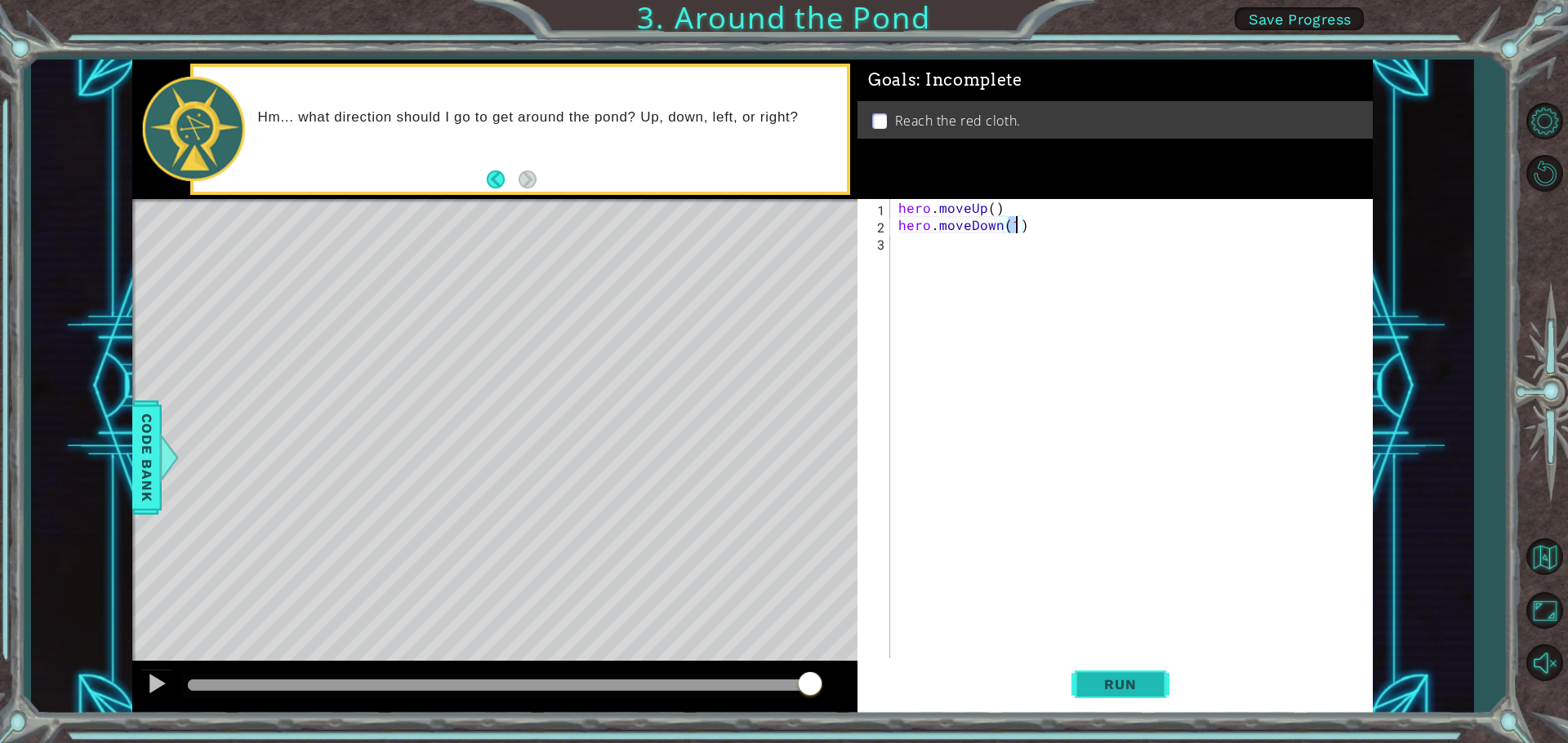
click at [1115, 679] on span "Run" at bounding box center [1119, 685] width 64 height 17
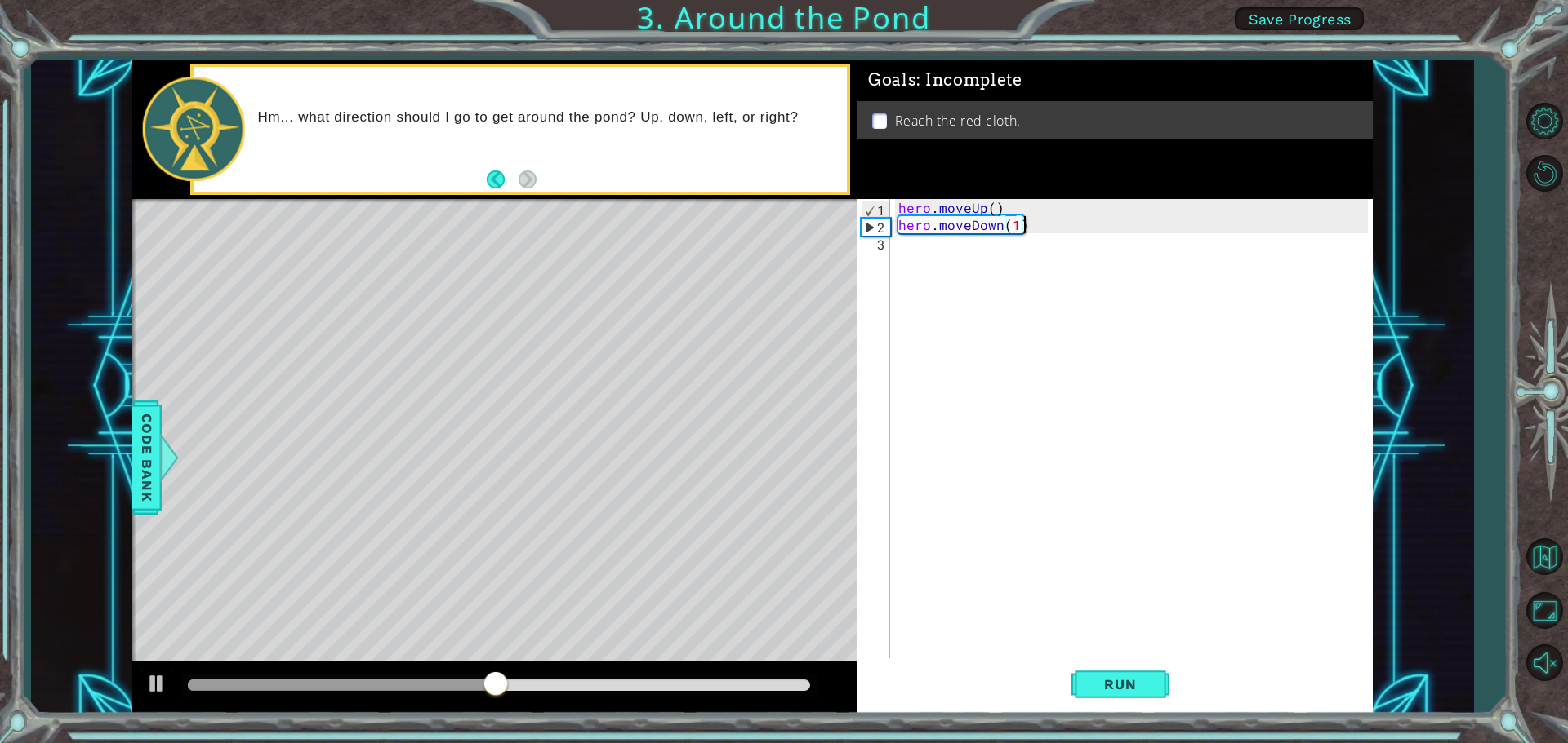
click at [1022, 231] on div "hero . moveUp ( ) hero . moveDown ( 1 )" at bounding box center [1135, 448] width 480 height 497
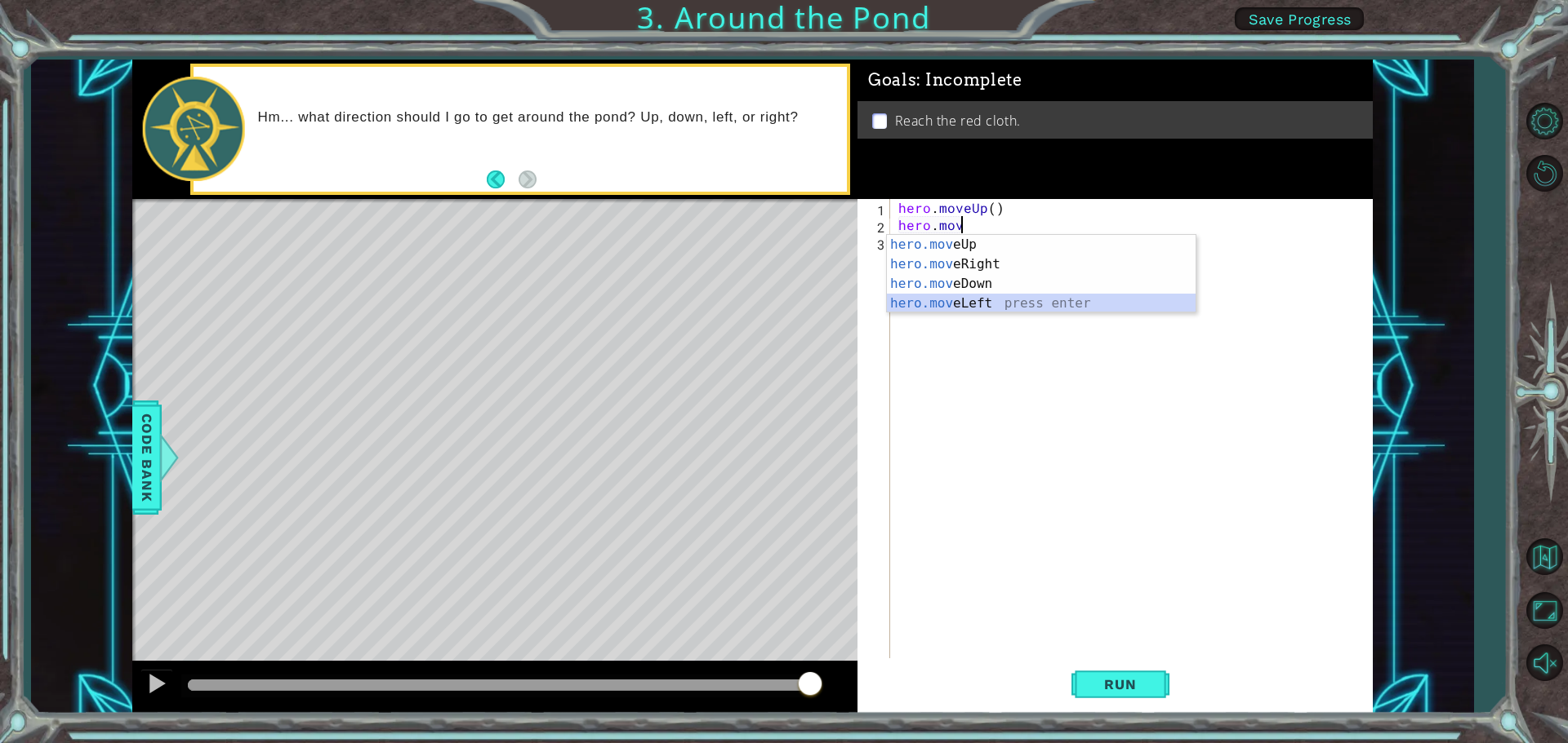
click at [940, 306] on div "hero.mov eUp press enter hero.mov eRight press enter hero.mov eDown press enter…" at bounding box center [1041, 293] width 308 height 118
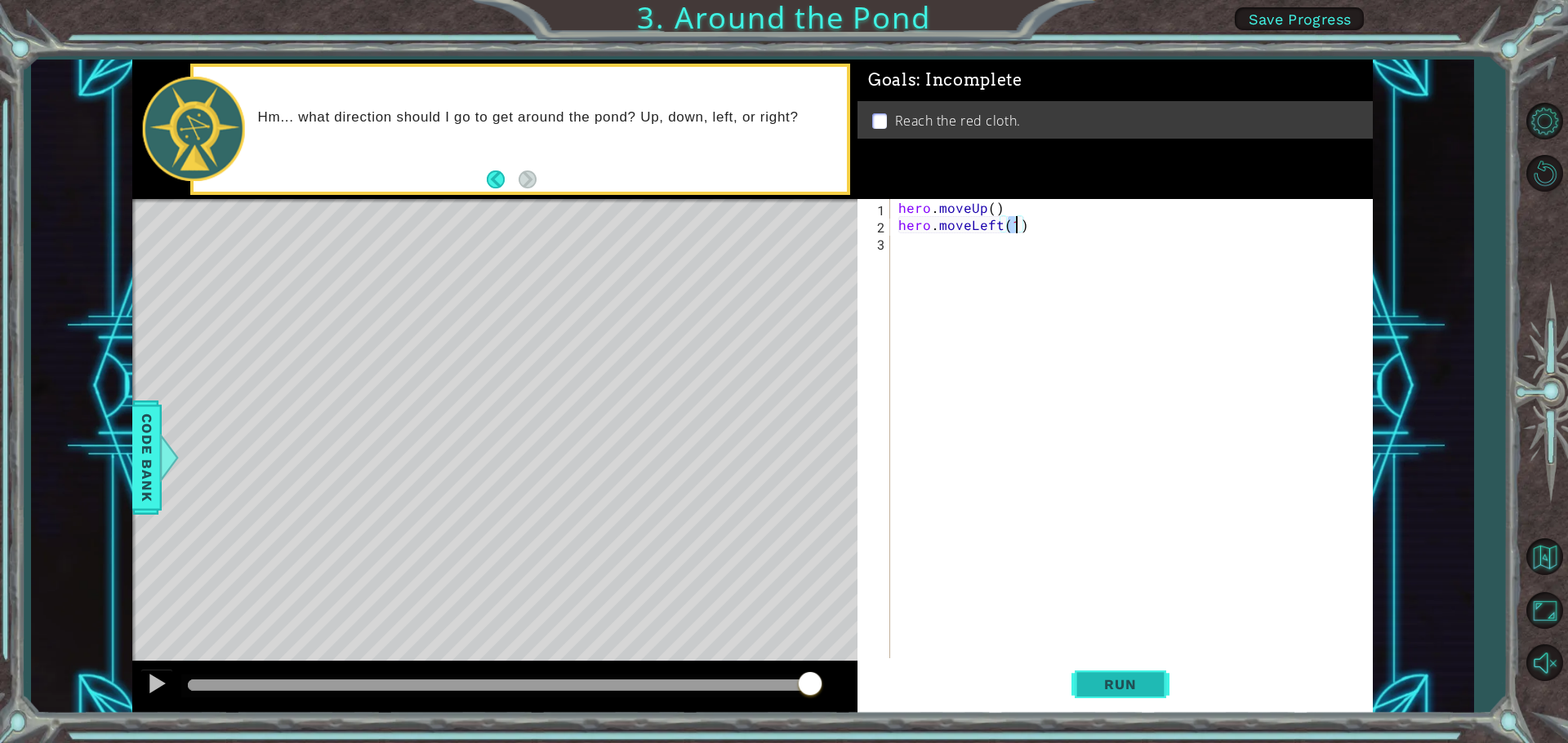
click at [1111, 681] on span "Run" at bounding box center [1119, 685] width 64 height 17
type textarea "hero.moveLeft(1e)"
click at [495, 184] on button "Back" at bounding box center [502, 180] width 32 height 18
click at [531, 179] on button "Next" at bounding box center [527, 179] width 21 height 21
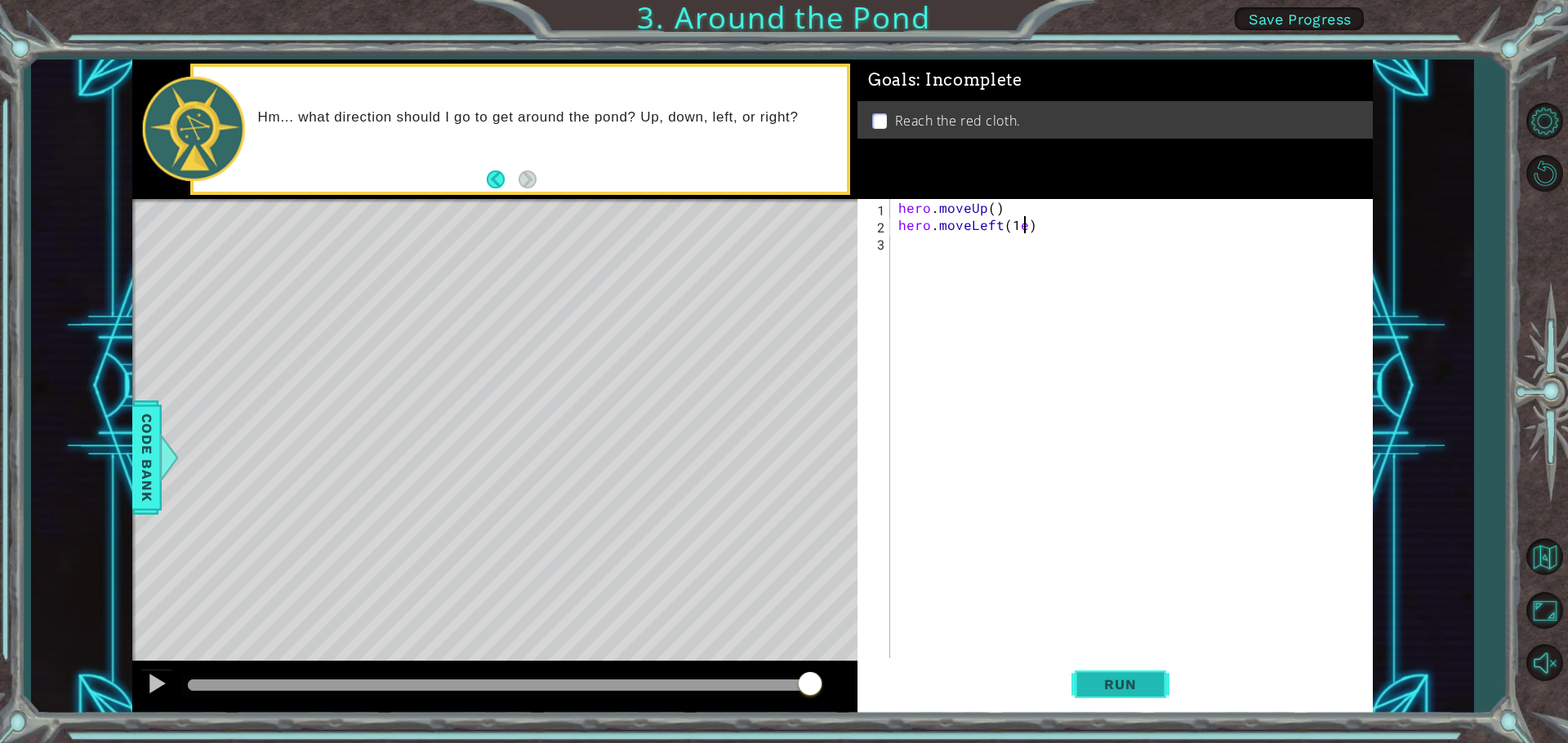
click at [1129, 678] on span "Run" at bounding box center [1119, 685] width 64 height 17
